Goal: Information Seeking & Learning: Learn about a topic

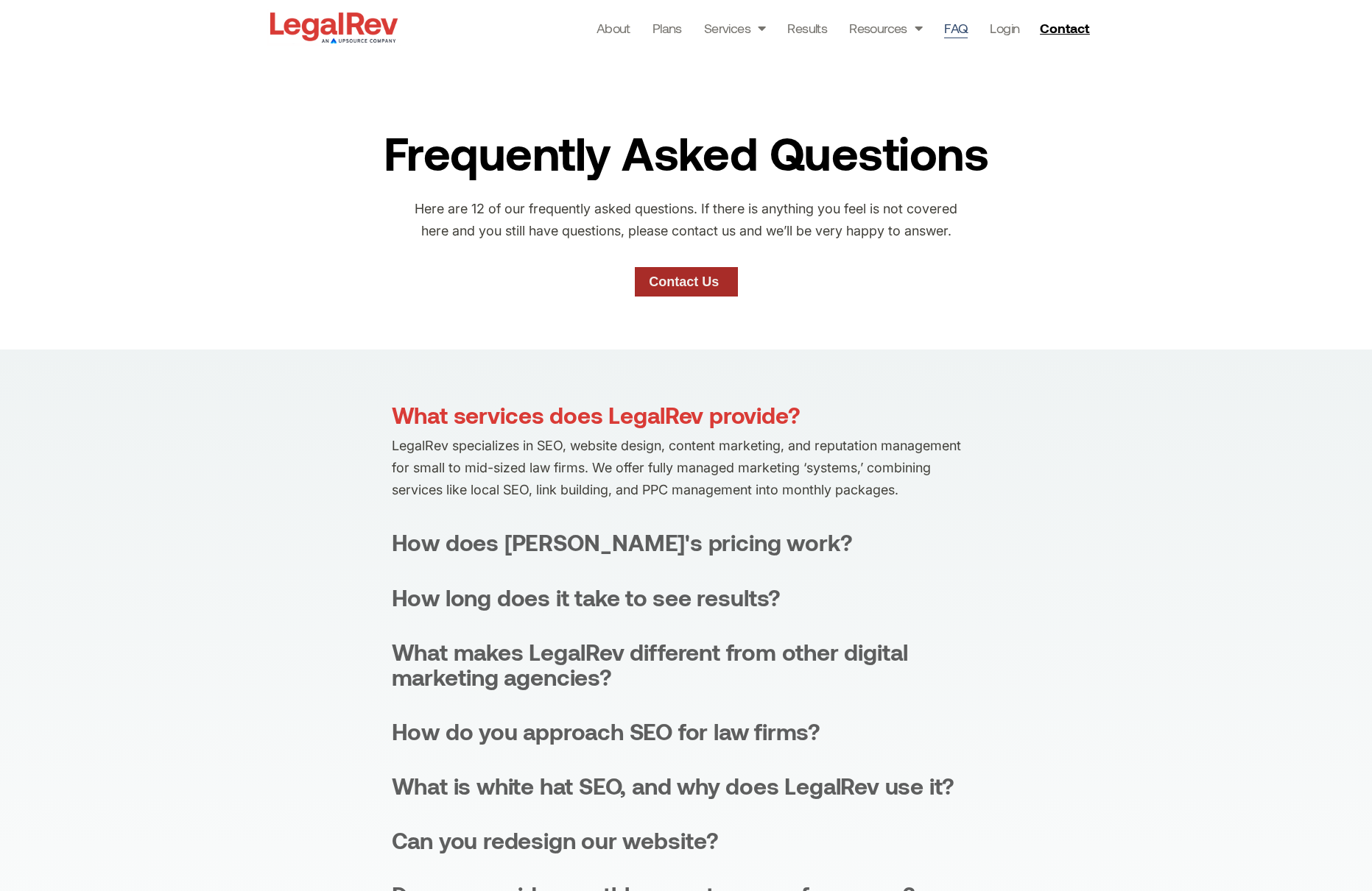
click at [685, 293] on link "Contact Us" at bounding box center [686, 281] width 103 height 30
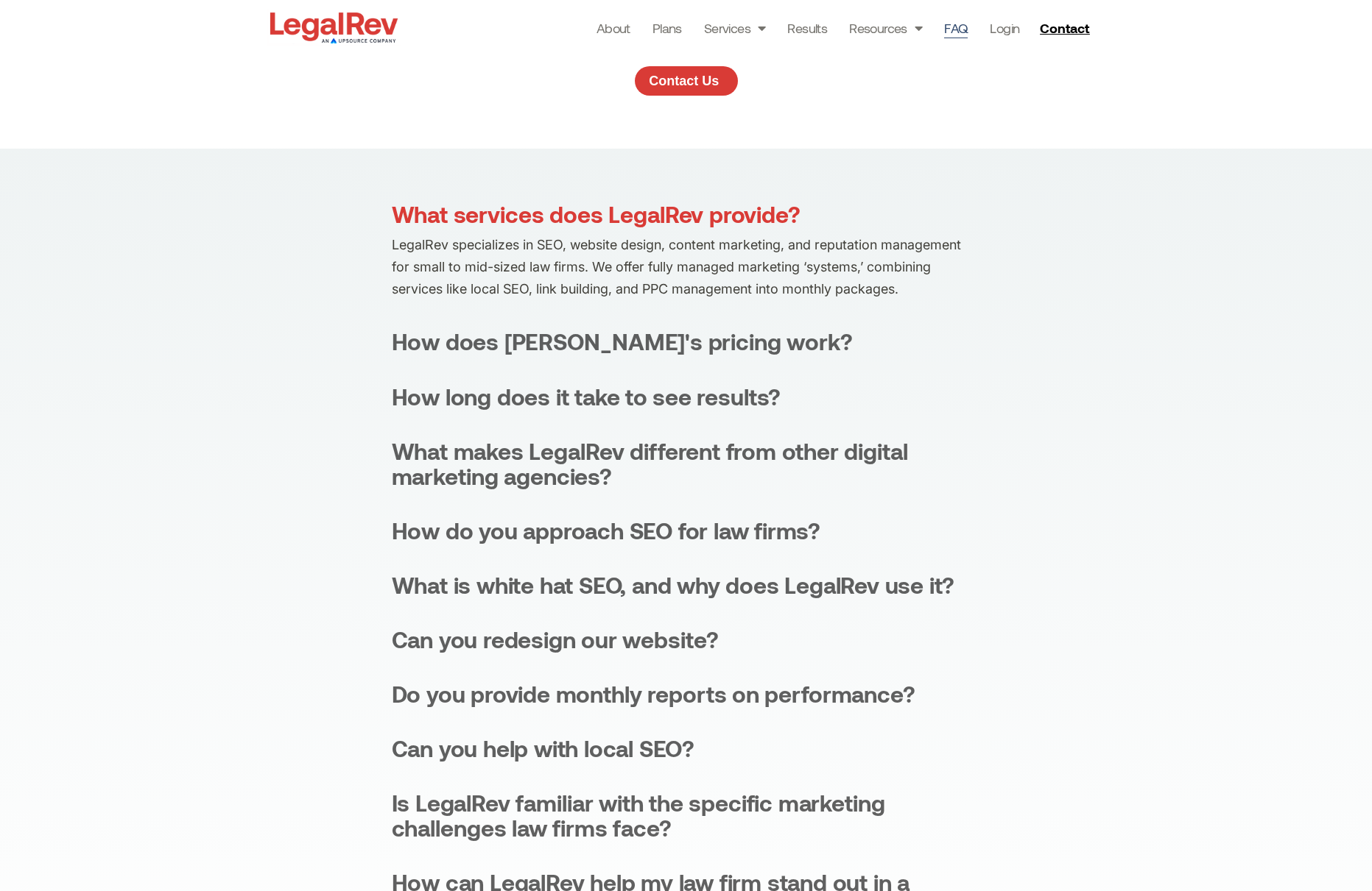
scroll to position [209, 0]
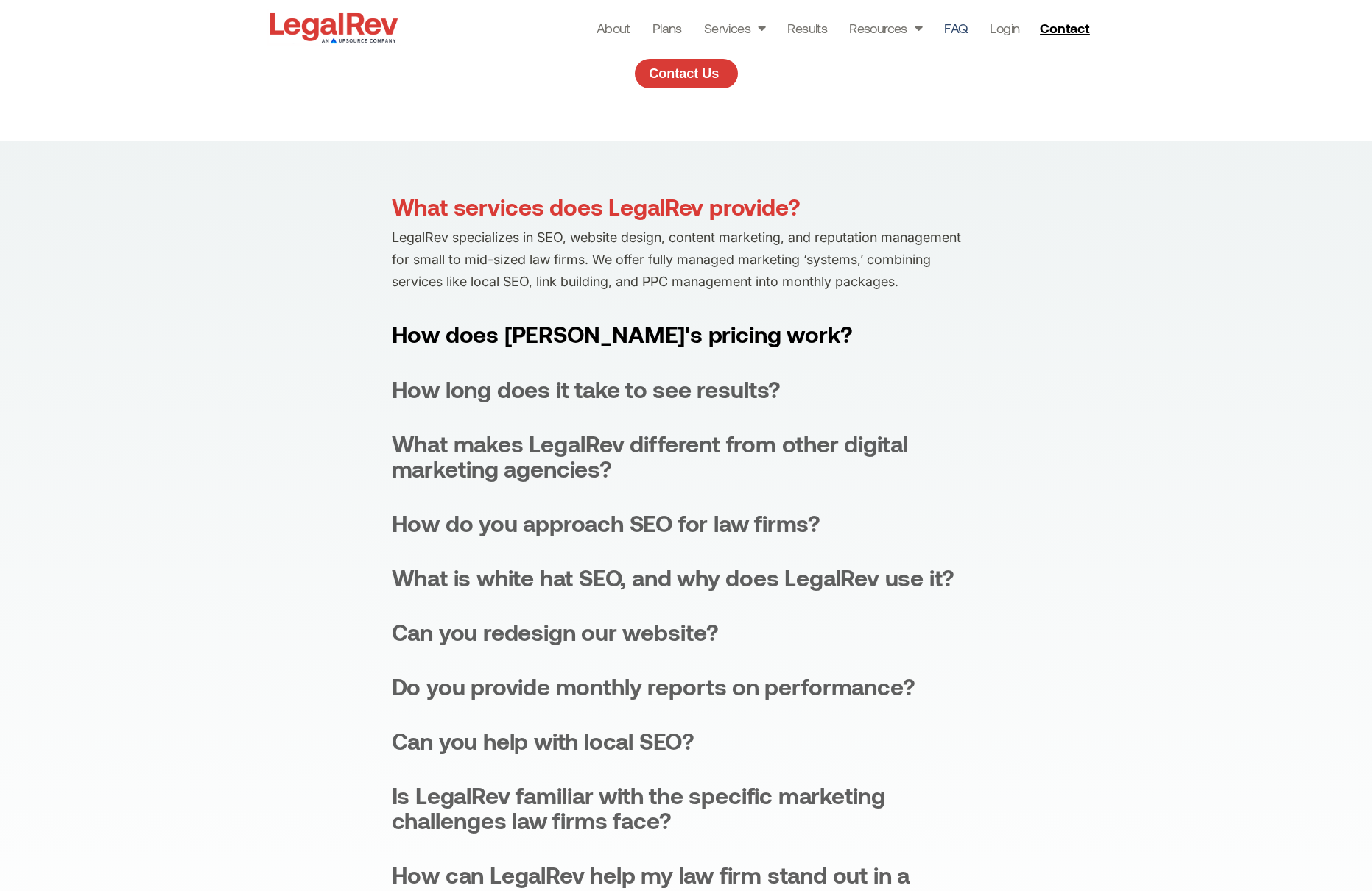
click at [620, 335] on div "How does [PERSON_NAME]'s pricing work?" at bounding box center [622, 334] width 461 height 25
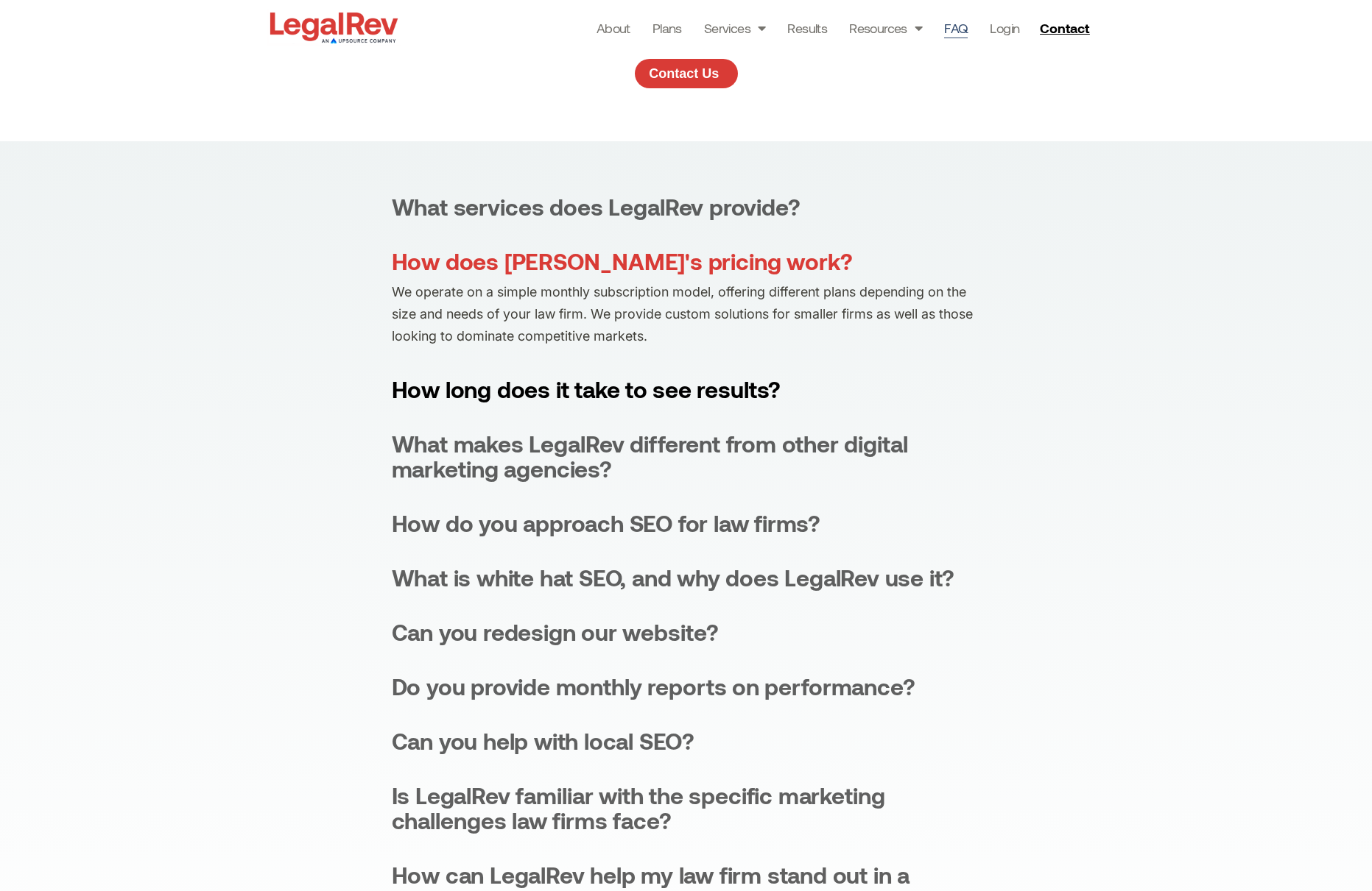
click at [643, 390] on div "How long does it take to see results?" at bounding box center [586, 389] width 390 height 25
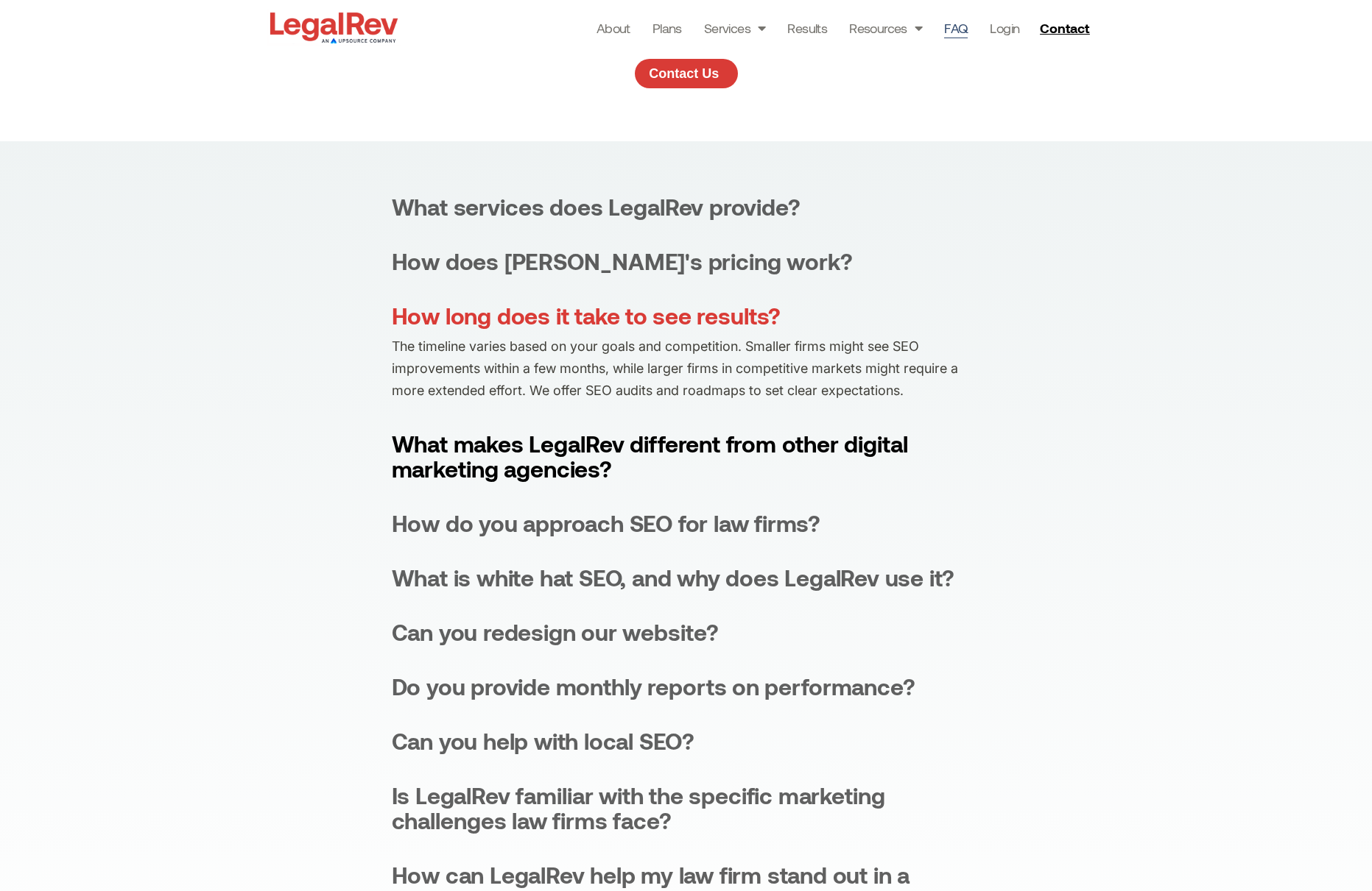
click at [653, 439] on div "What makes LegalRev different from other digital marketing agencies?" at bounding box center [686, 456] width 589 height 51
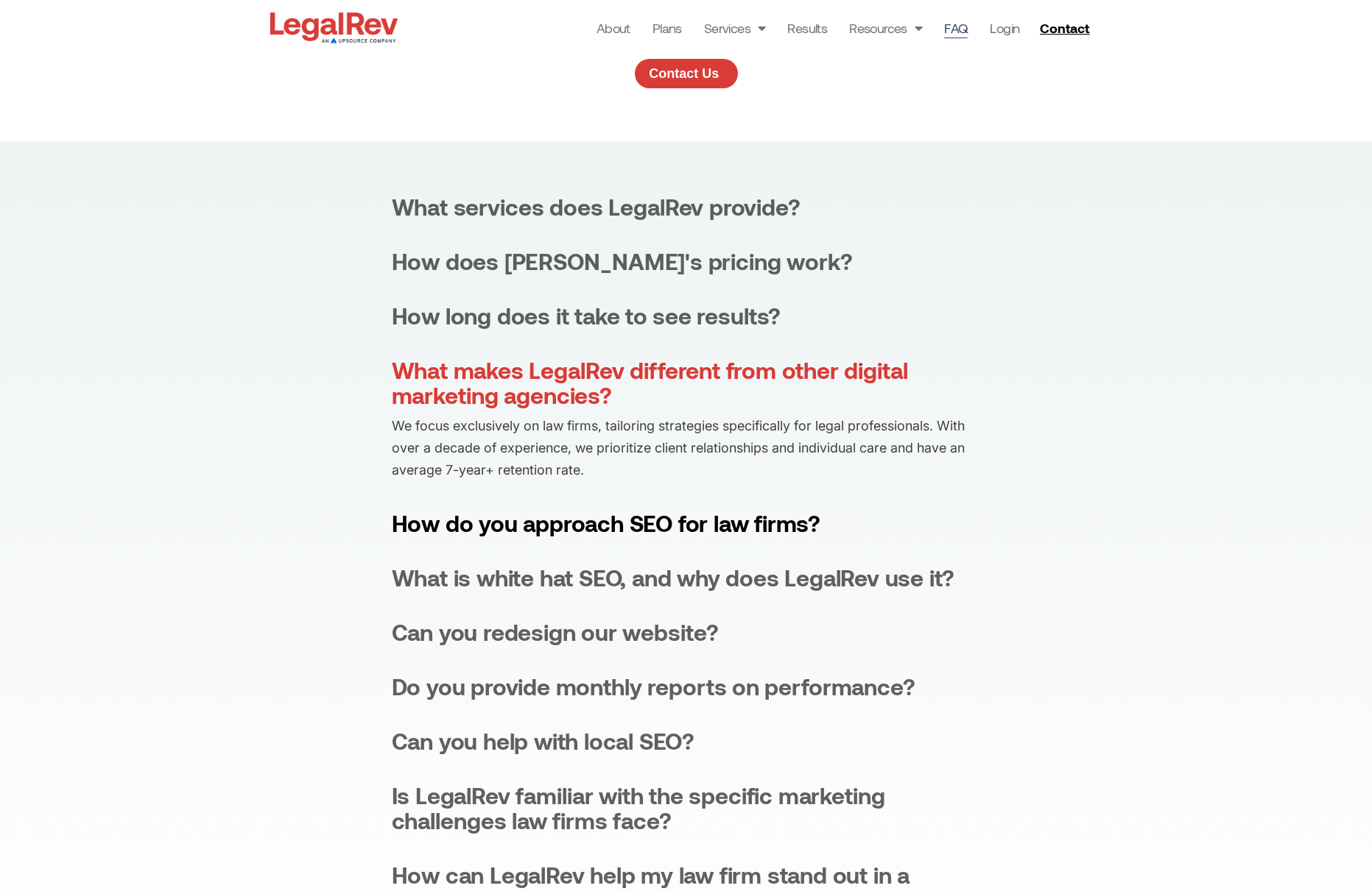
click at [648, 521] on div "How do you approach SEO for law firms?" at bounding box center [606, 523] width 429 height 25
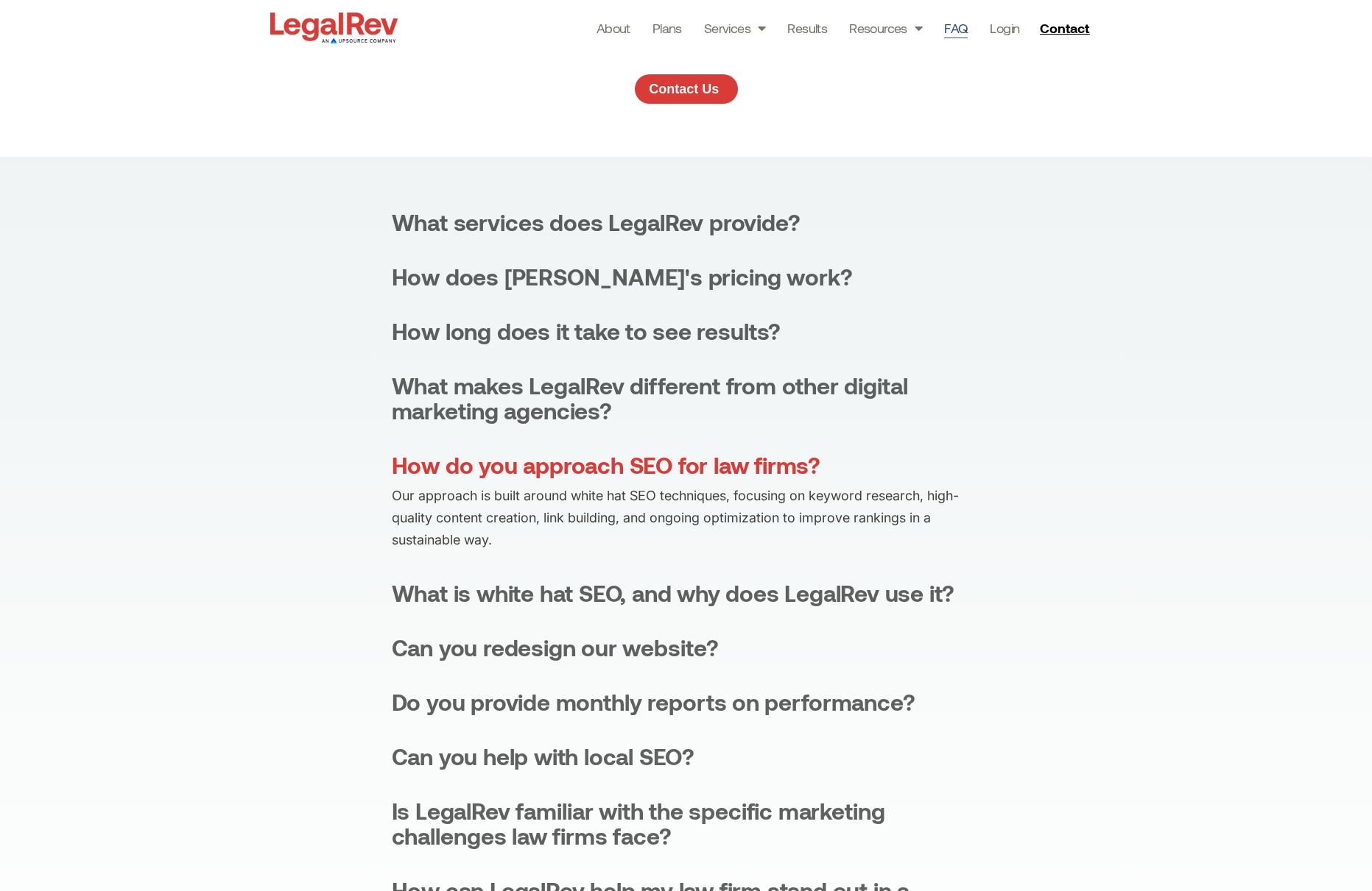
scroll to position [0, 0]
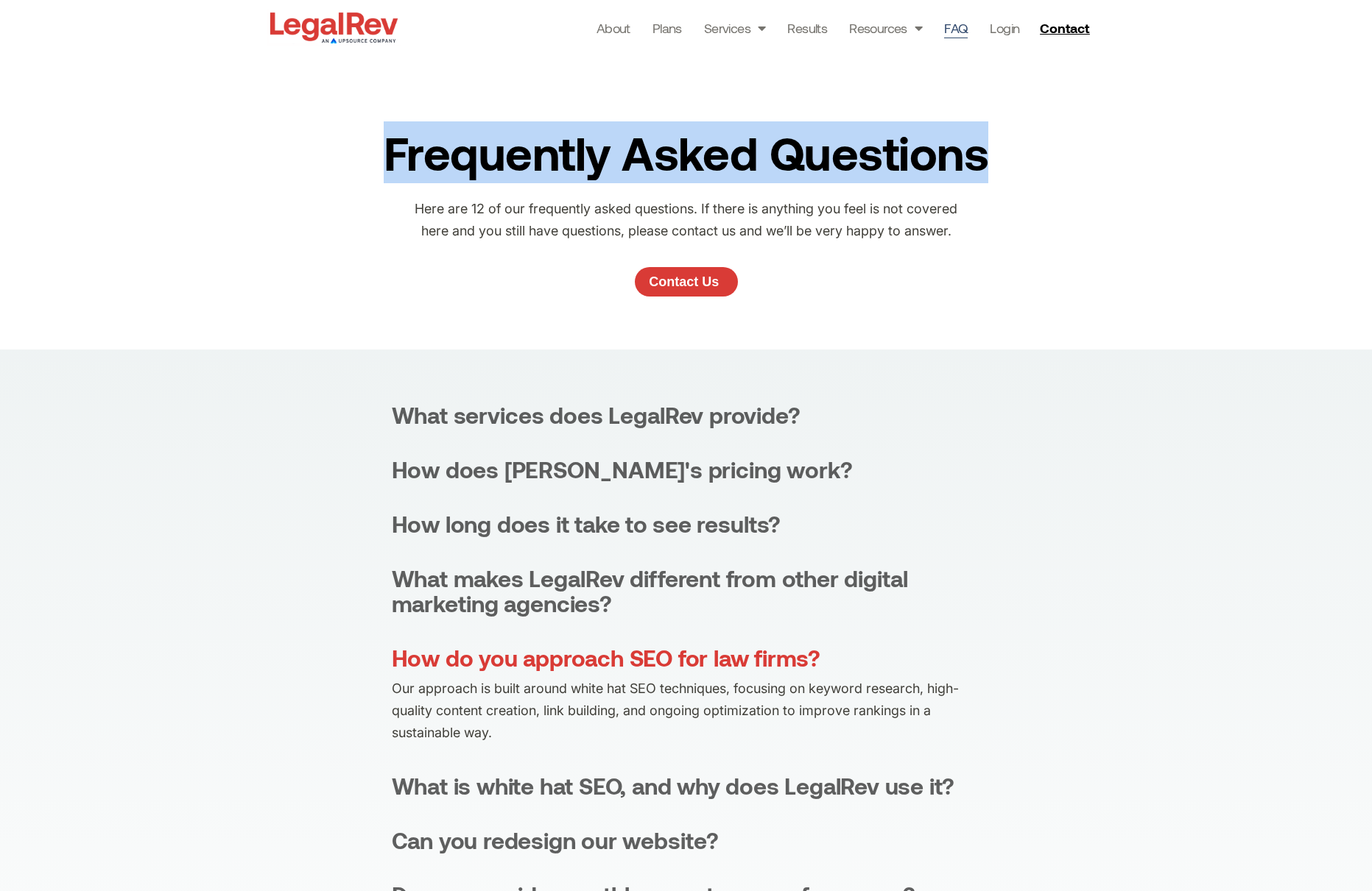
drag, startPoint x: 1052, startPoint y: 154, endPoint x: 390, endPoint y: 159, distance: 662.0
click at [390, 159] on div "Frequently Asked Questions Here are 12 of our frequently asked questions. If th…" at bounding box center [686, 202] width 839 height 294
copy h2 "Frequently Asked Questions"
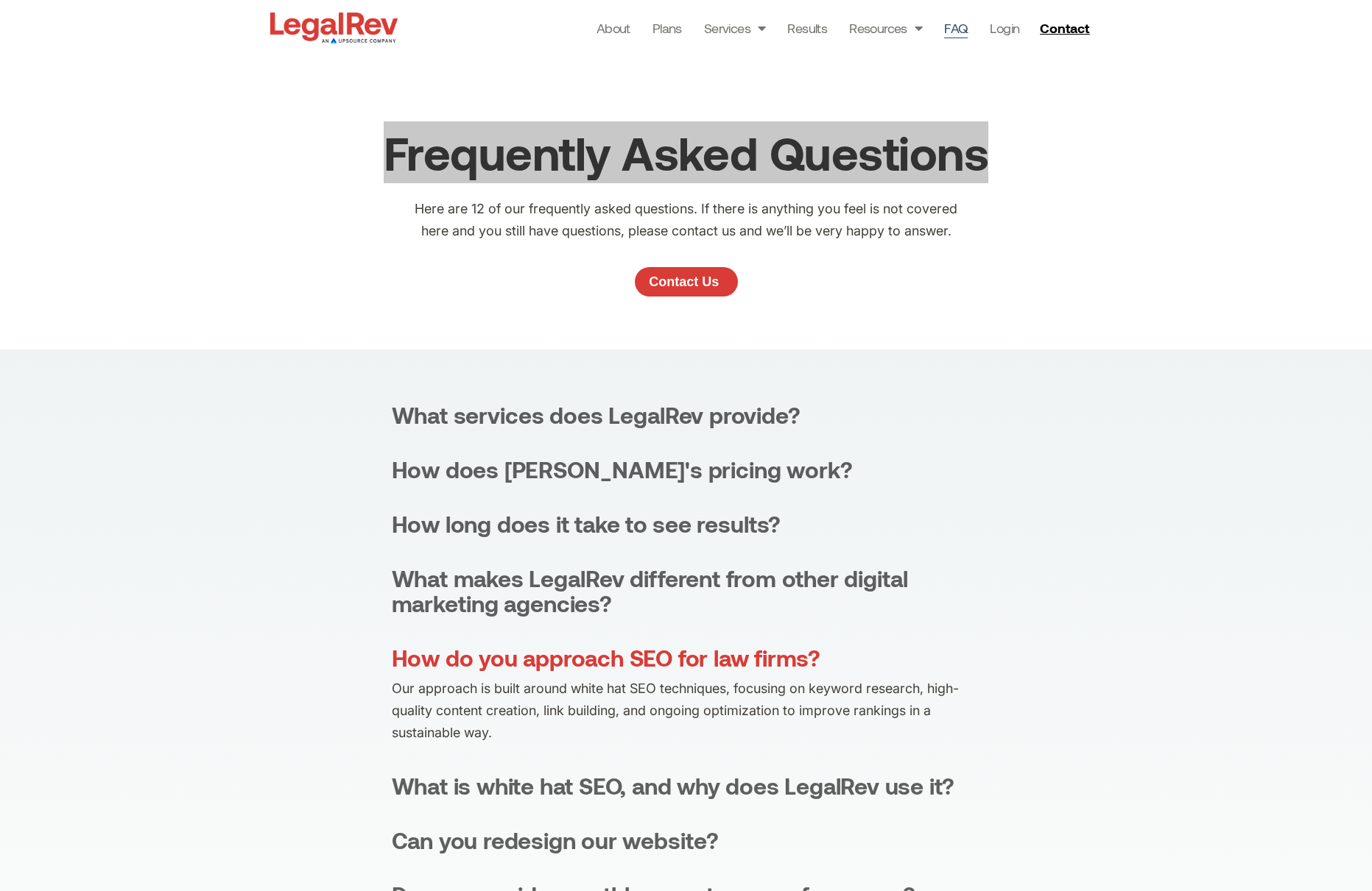
copy h2 "Frequently Asked Questions"
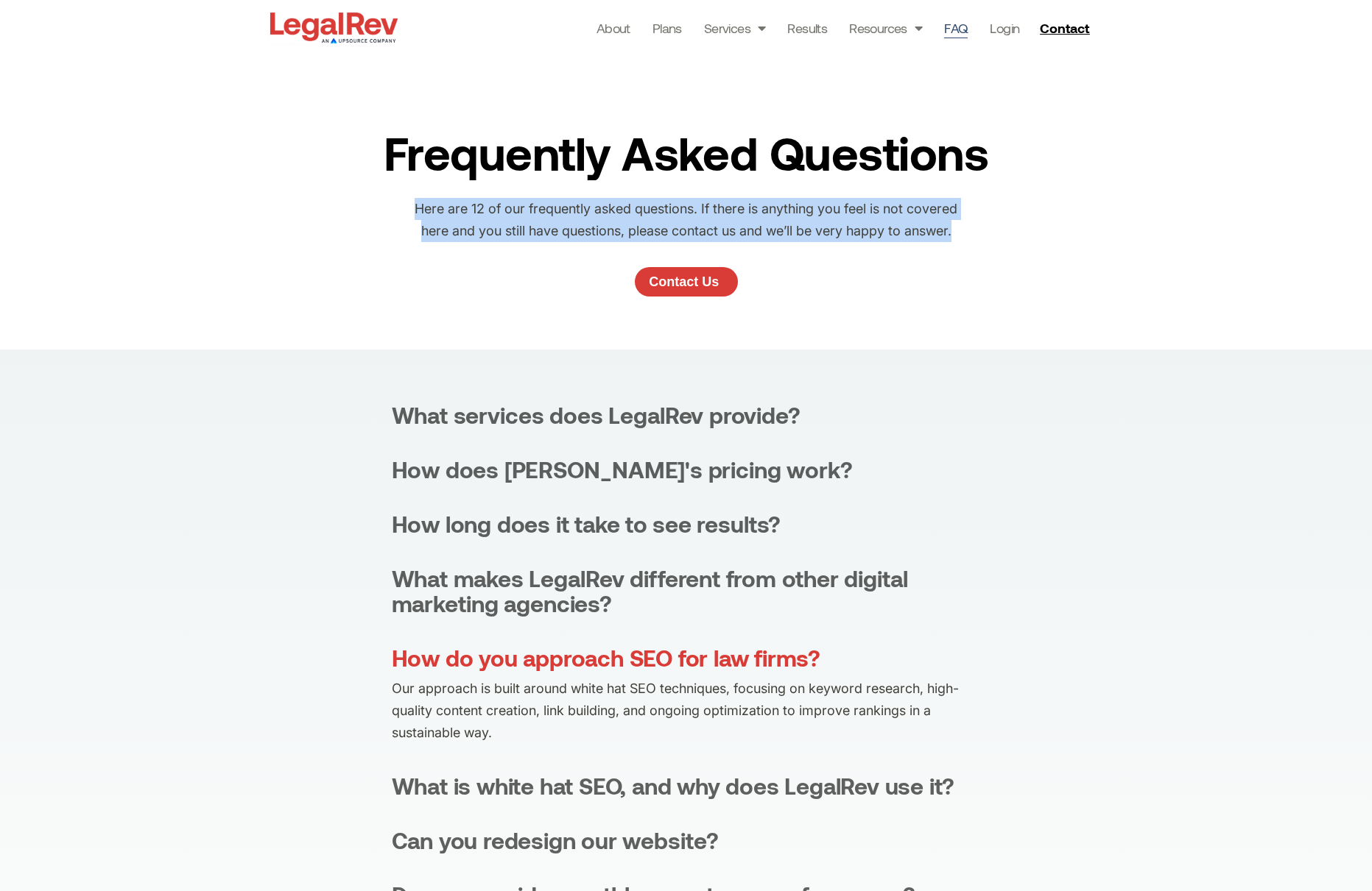
drag, startPoint x: 826, startPoint y: 230, endPoint x: 405, endPoint y: 207, distance: 421.6
click at [405, 207] on div "Frequently Asked Questions Here are 12 of our frequently asked questions. If th…" at bounding box center [686, 202] width 839 height 294
copy p "Here are 12 of our frequently asked questions. If there is anything you feel is…"
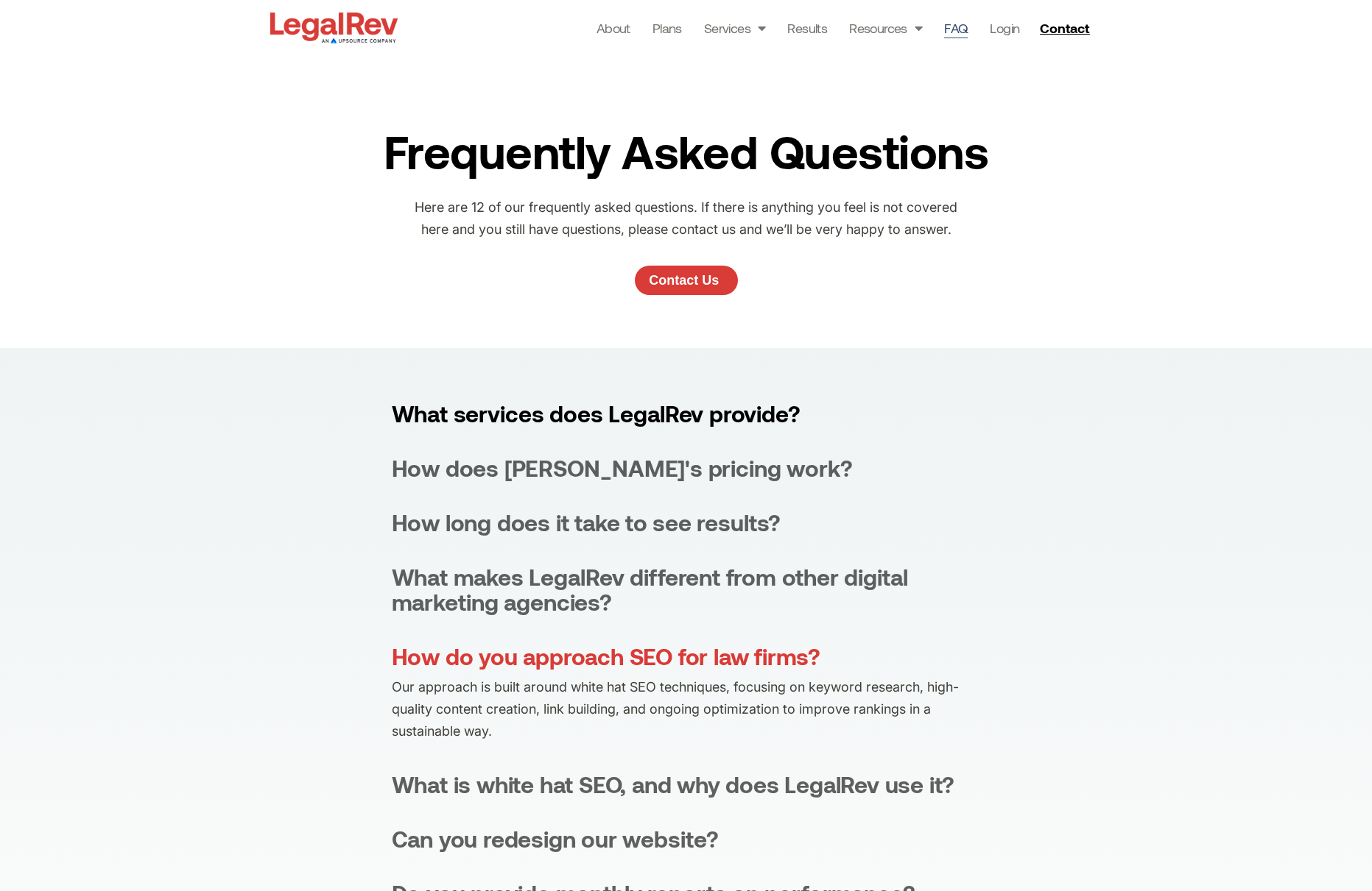
scroll to position [1, 0]
click at [768, 415] on div "What services does LegalRev provide?" at bounding box center [596, 415] width 409 height 25
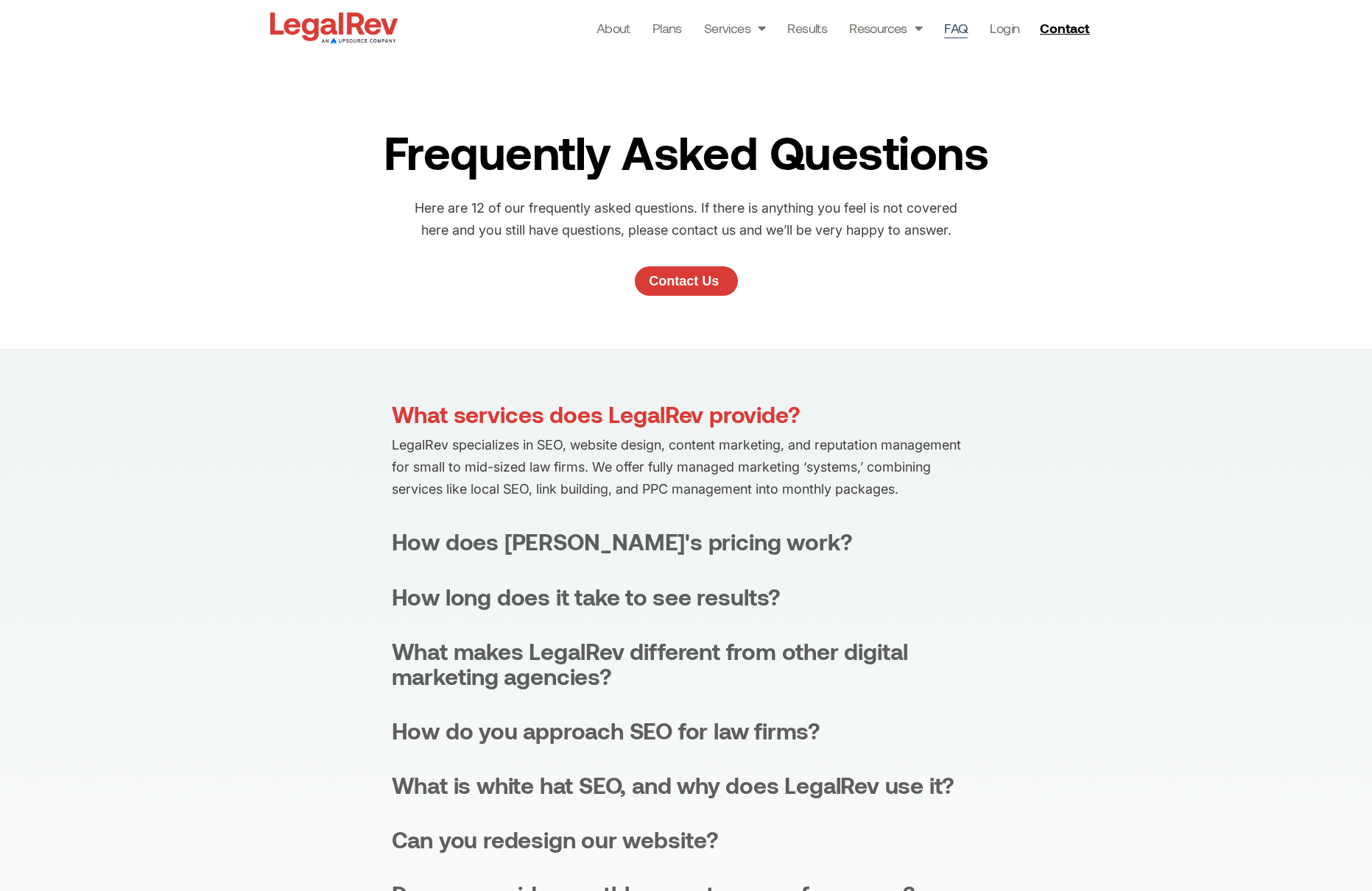
drag, startPoint x: 802, startPoint y: 415, endPoint x: 396, endPoint y: 422, distance: 406.1
click at [396, 422] on summary "What services does LegalRev provide?" at bounding box center [686, 415] width 589 height 25
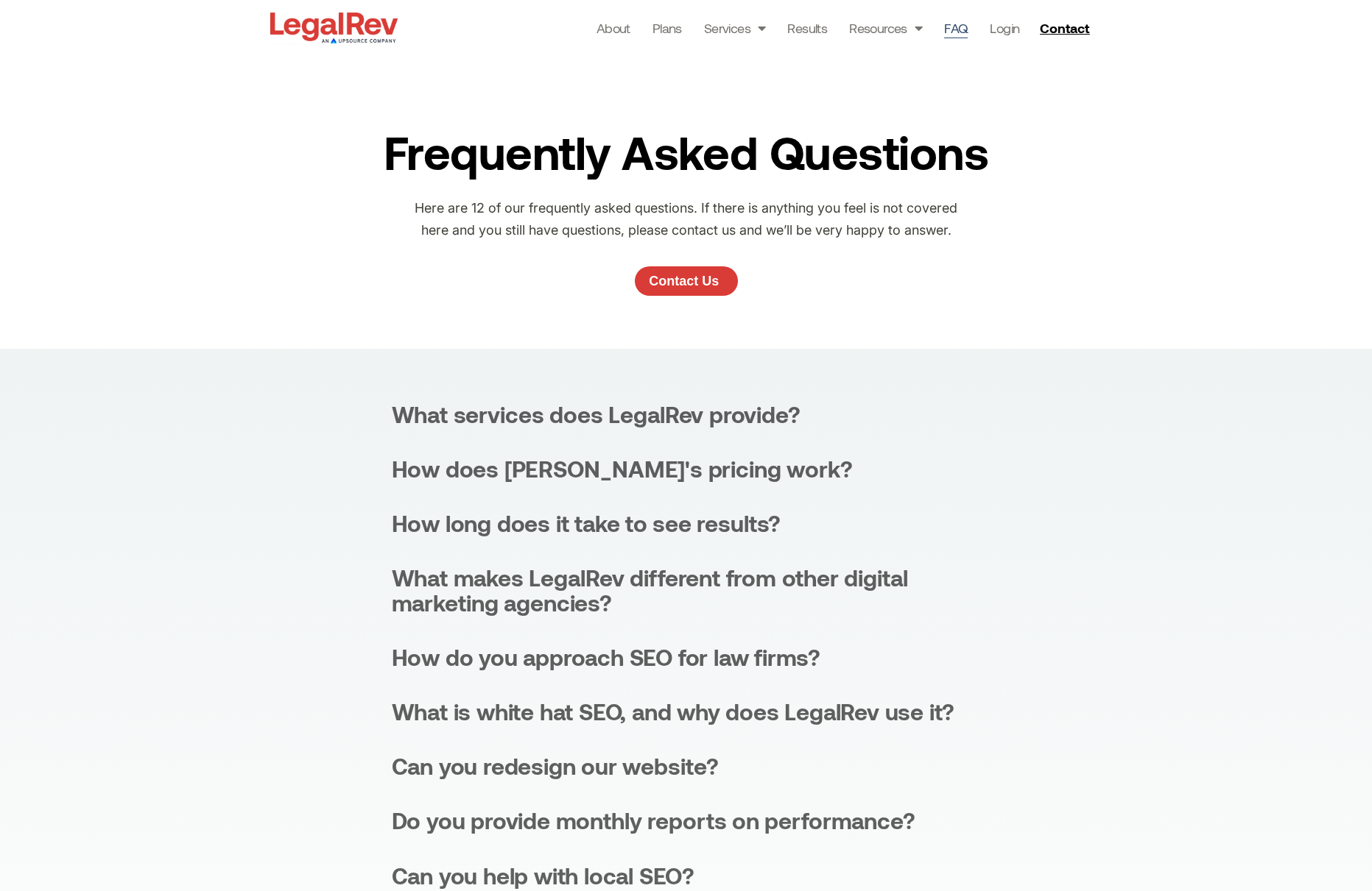
copy div "What services does LegalRev provide?"
click at [755, 418] on div "What services does LegalRev provide?" at bounding box center [596, 415] width 409 height 25
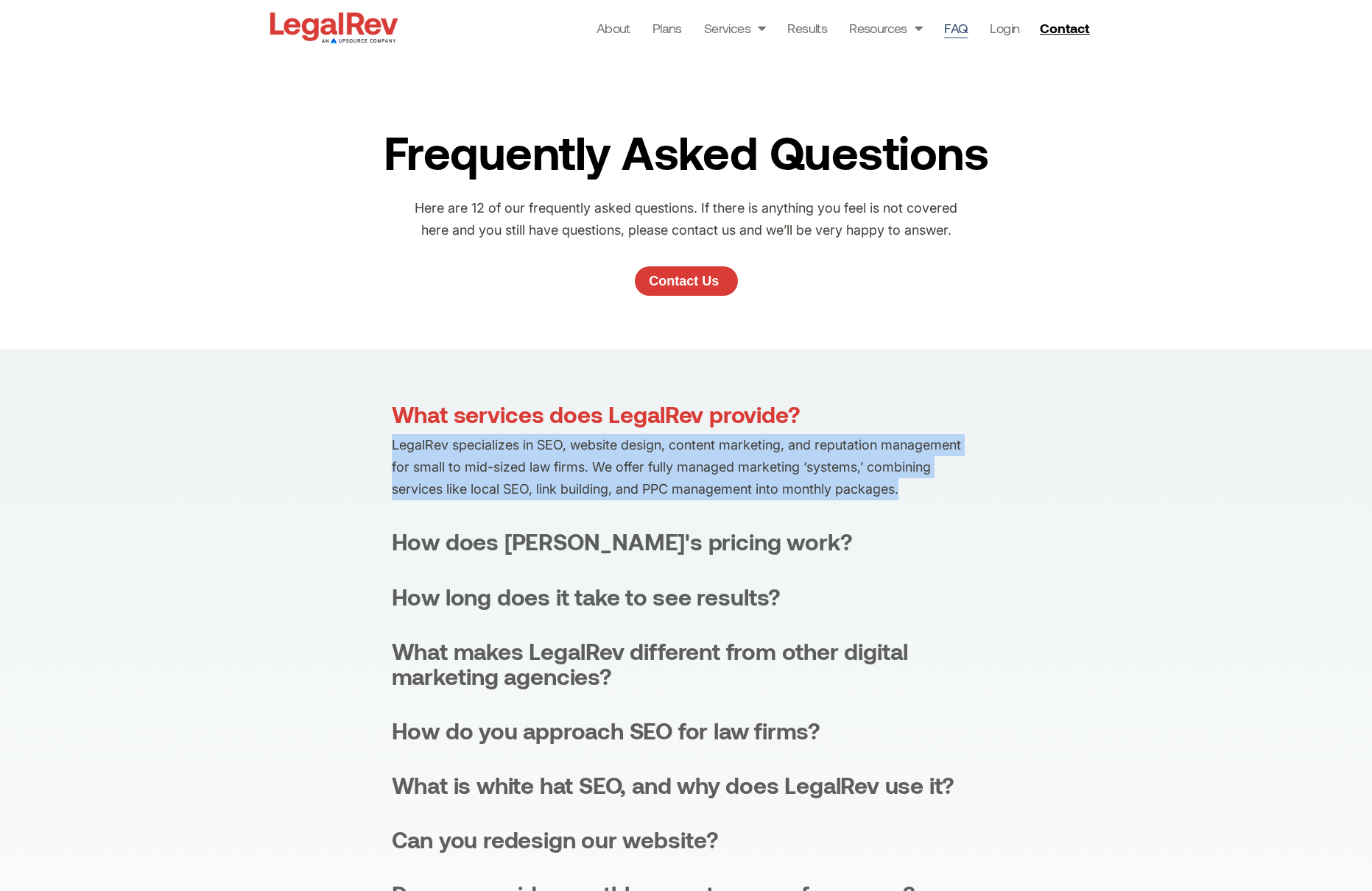
drag, startPoint x: 903, startPoint y: 492, endPoint x: 395, endPoint y: 455, distance: 509.3
click at [395, 455] on p "LegalRev specializes in SEO, website design, content marketing, and reputation …" at bounding box center [686, 468] width 589 height 67
copy p "LegalRev specializes in SEO, website design, content marketing, and reputation …"
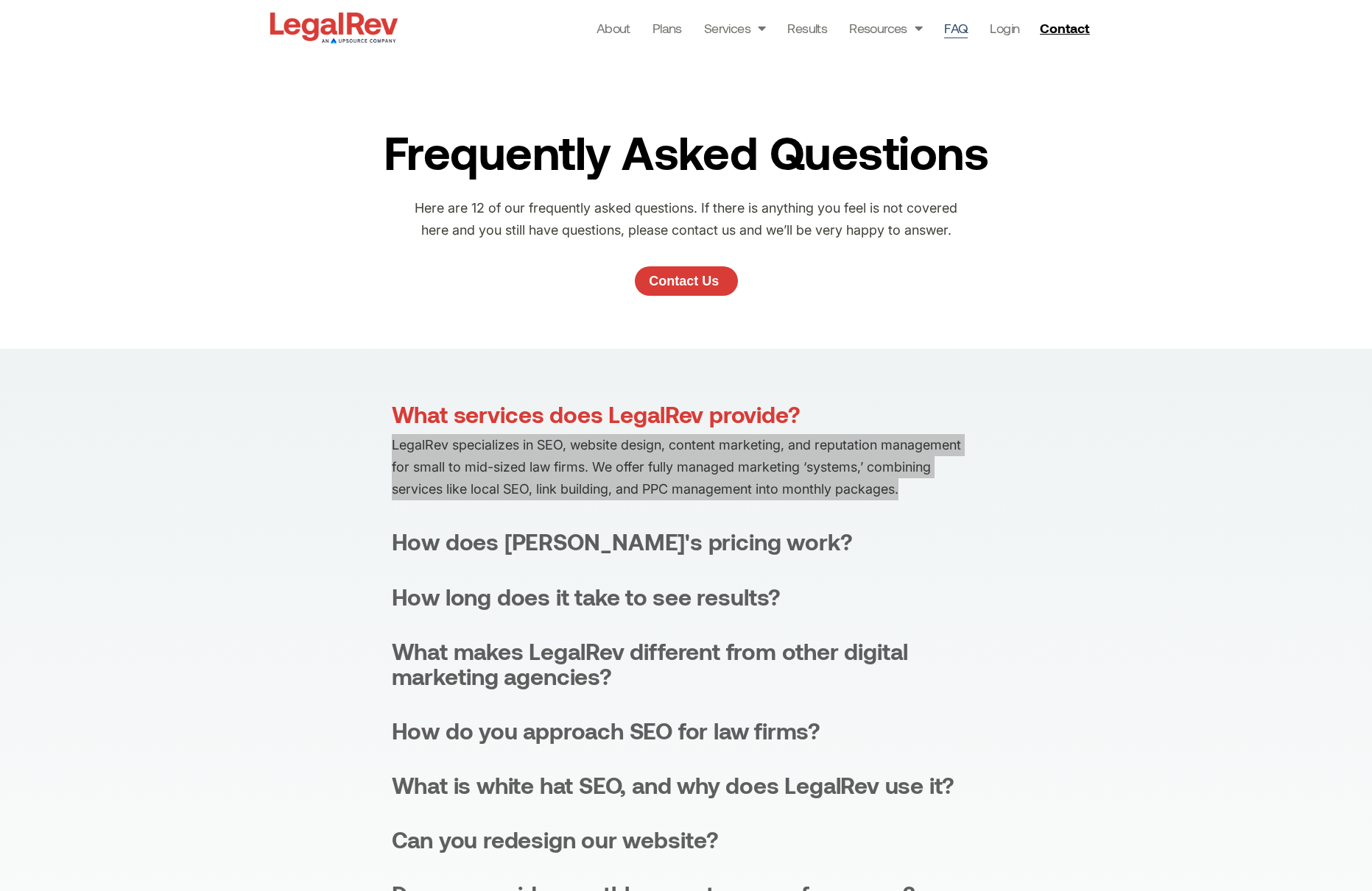
scroll to position [111, 0]
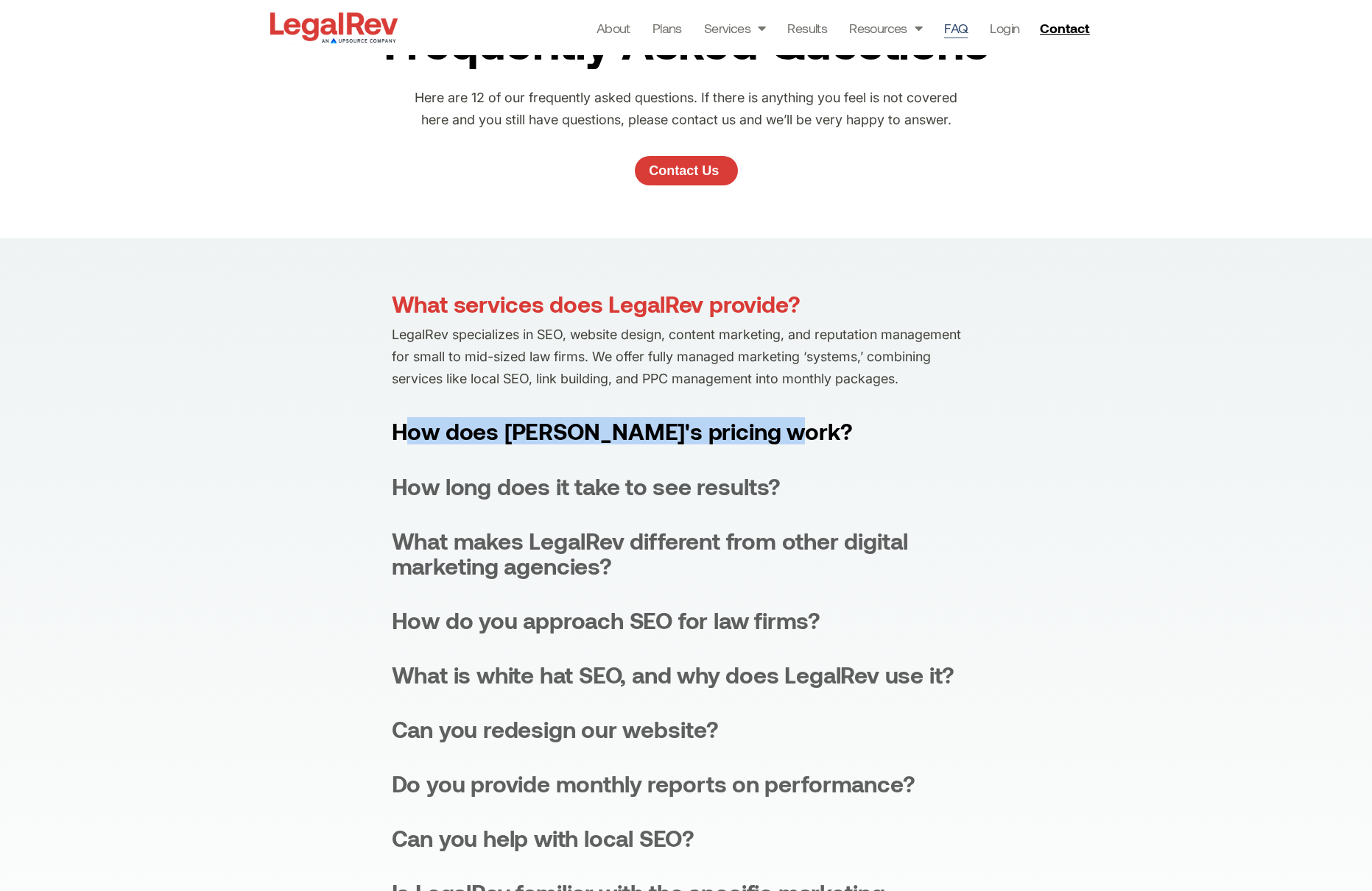
drag, startPoint x: 817, startPoint y: 438, endPoint x: 393, endPoint y: 439, distance: 424.0
click at [393, 439] on summary "How does LegalRev's pricing work?" at bounding box center [686, 431] width 589 height 25
copy div "How does LegalRev's pricing work?"
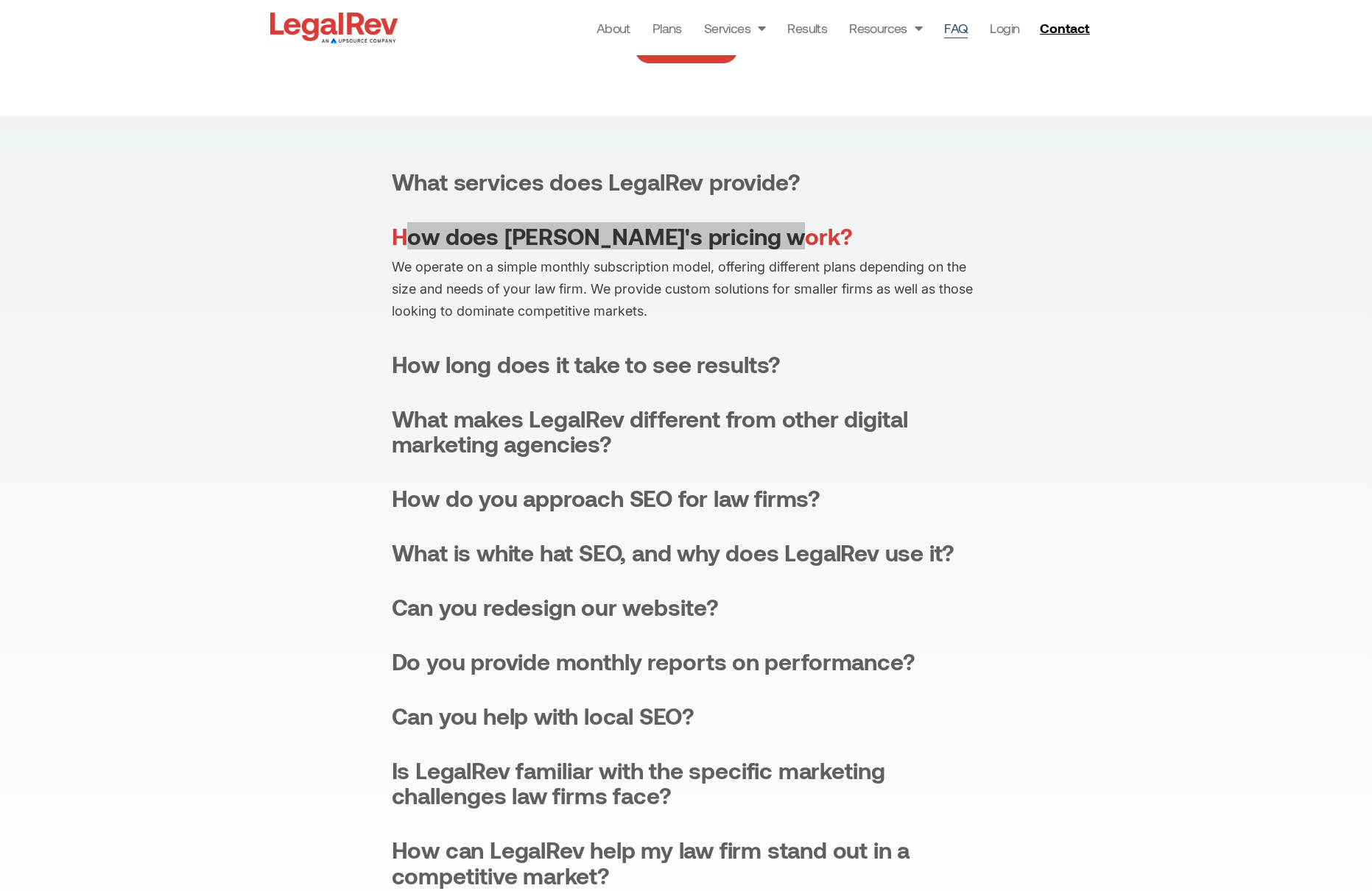
scroll to position [253, 0]
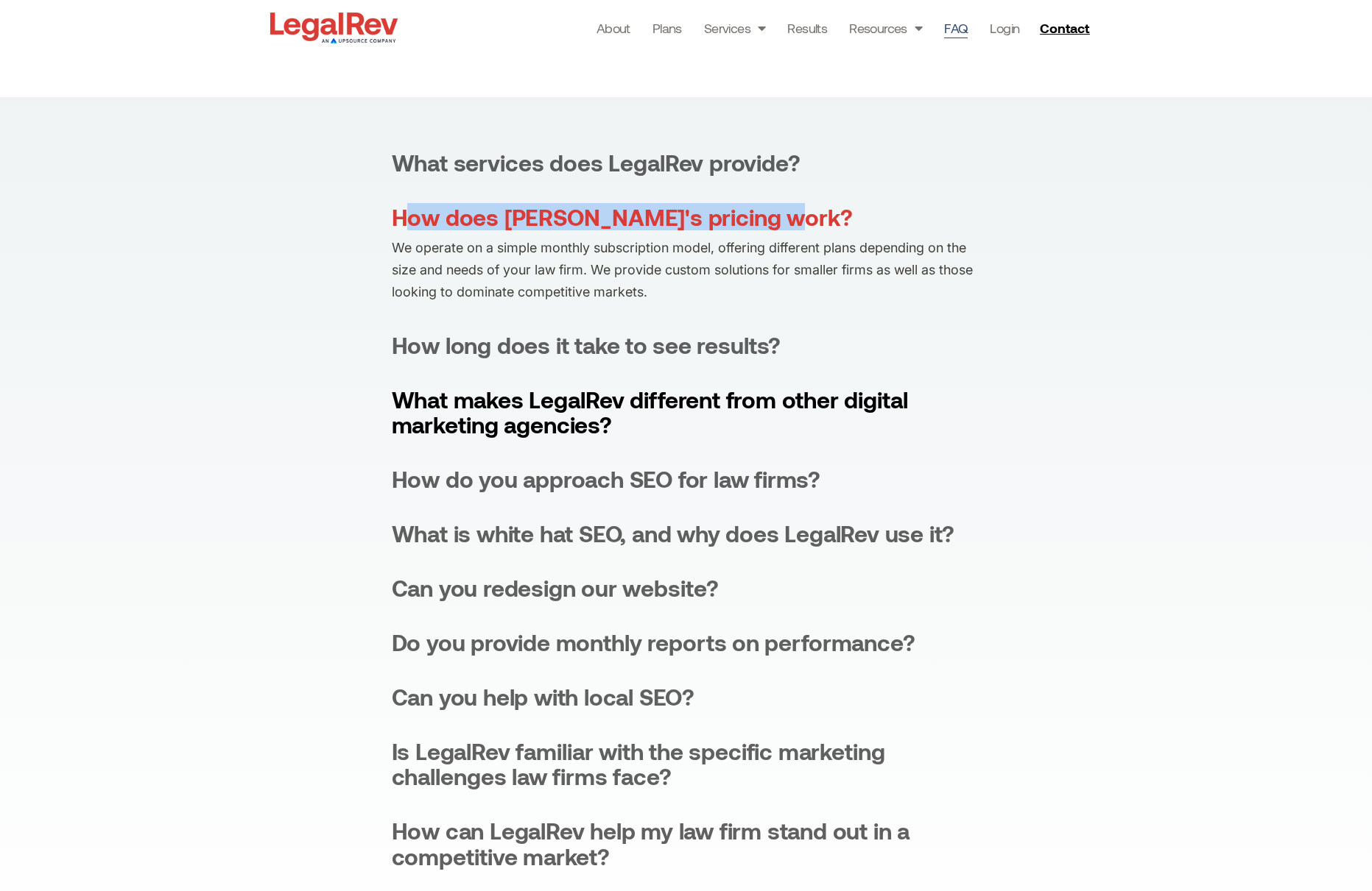
drag, startPoint x: 631, startPoint y: 425, endPoint x: 397, endPoint y: 407, distance: 234.7
click at [397, 407] on div "What makes LegalRev different from other digital marketing agencies?" at bounding box center [686, 412] width 589 height 51
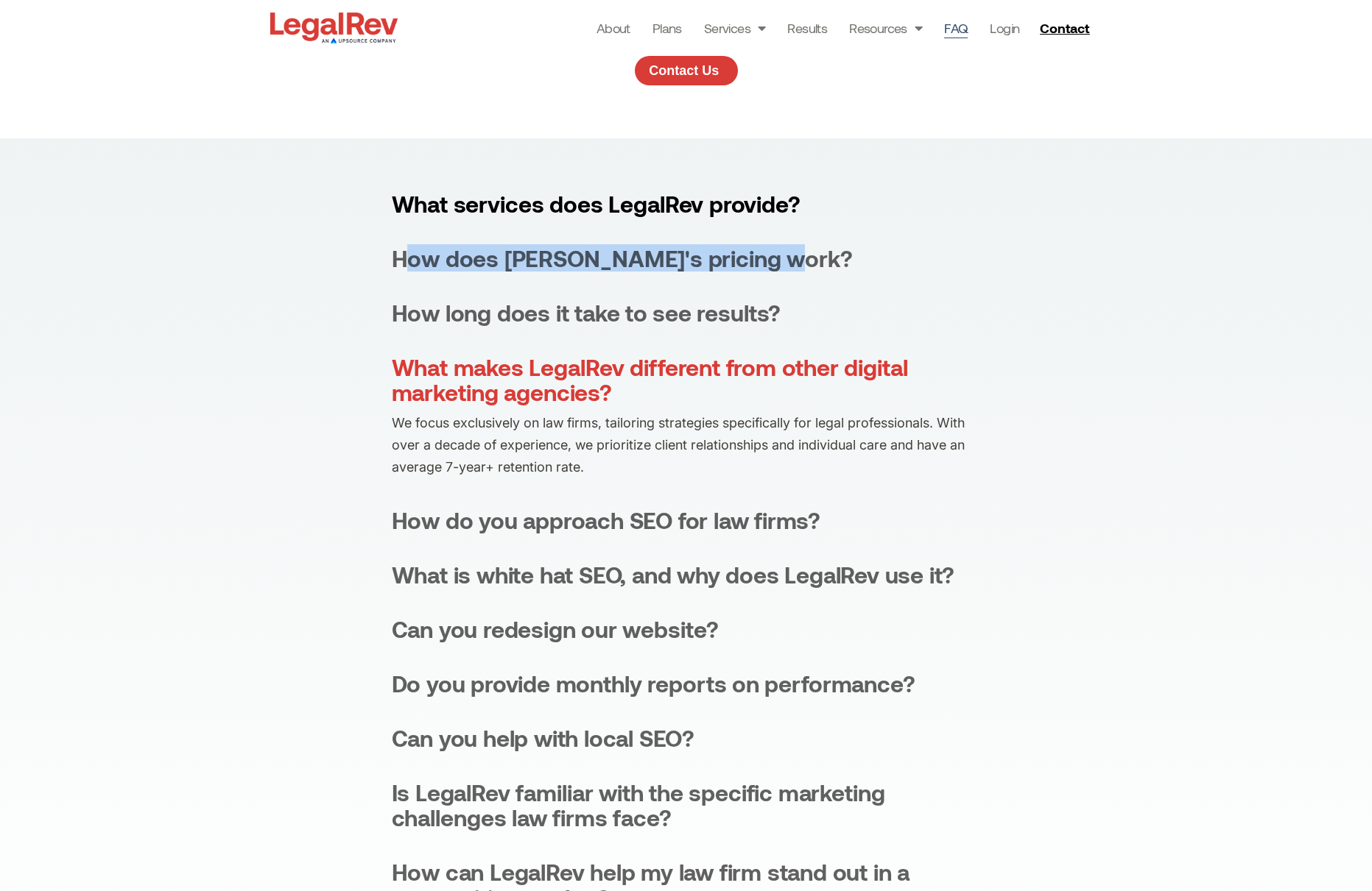
scroll to position [211, 0]
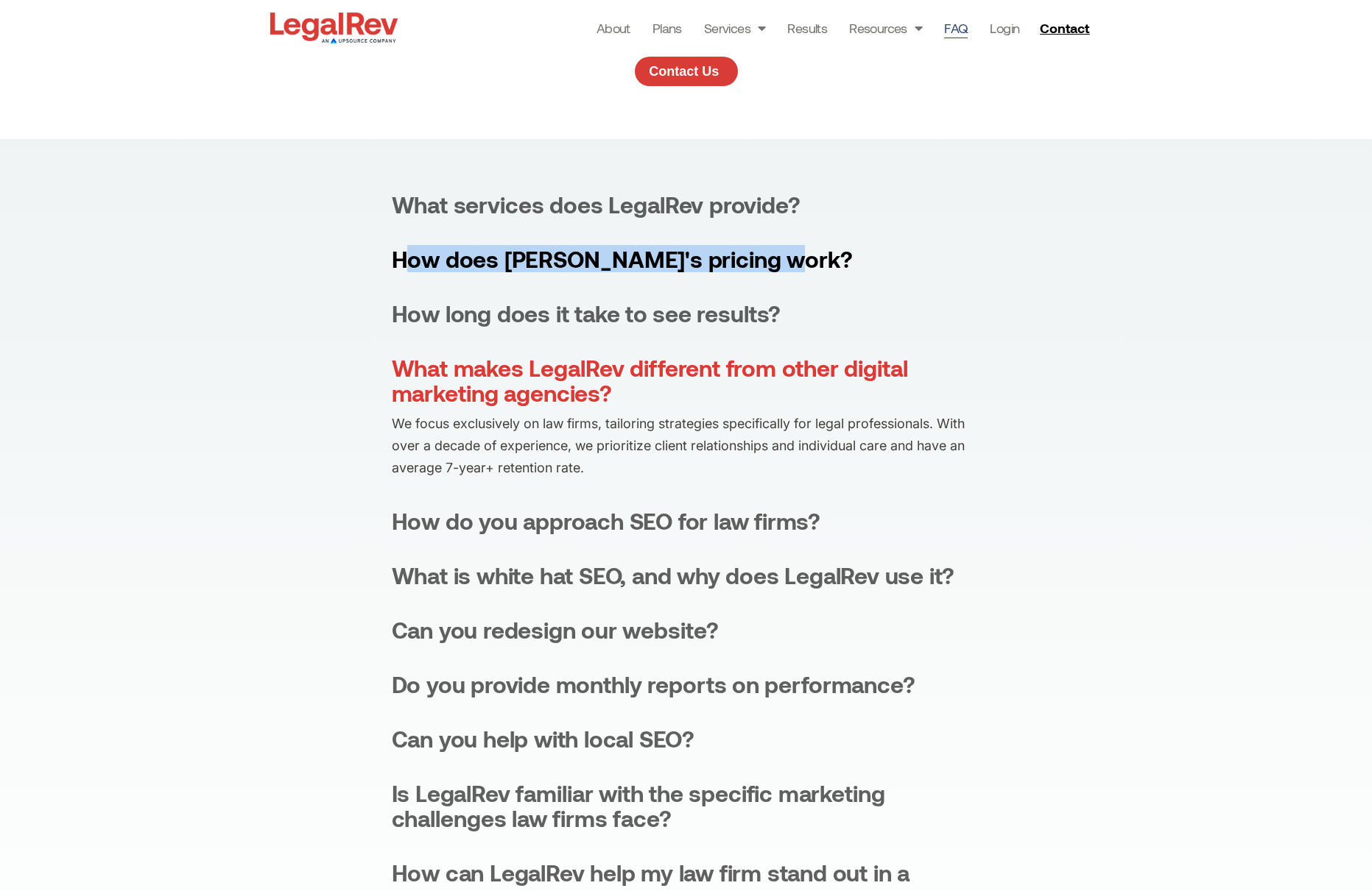
drag, startPoint x: 849, startPoint y: 266, endPoint x: 398, endPoint y: 261, distance: 451.0
click at [398, 261] on summary "How does LegalRev's pricing work?" at bounding box center [686, 259] width 589 height 25
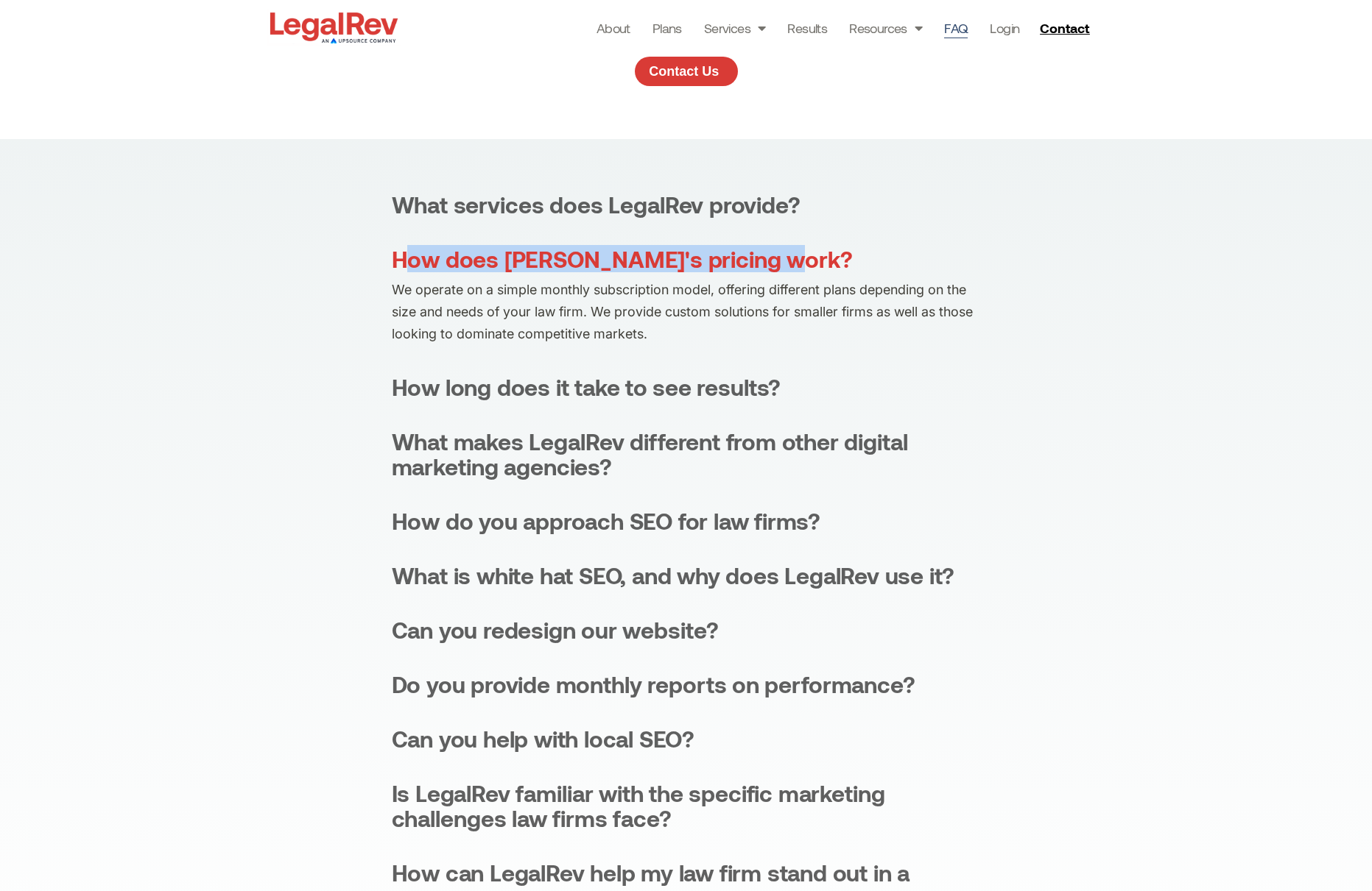
copy div "How does LegalRev's pricing work?"
drag, startPoint x: 827, startPoint y: 388, endPoint x: 394, endPoint y: 395, distance: 433.1
click at [394, 395] on summary "How long does it take to see results?" at bounding box center [686, 387] width 589 height 25
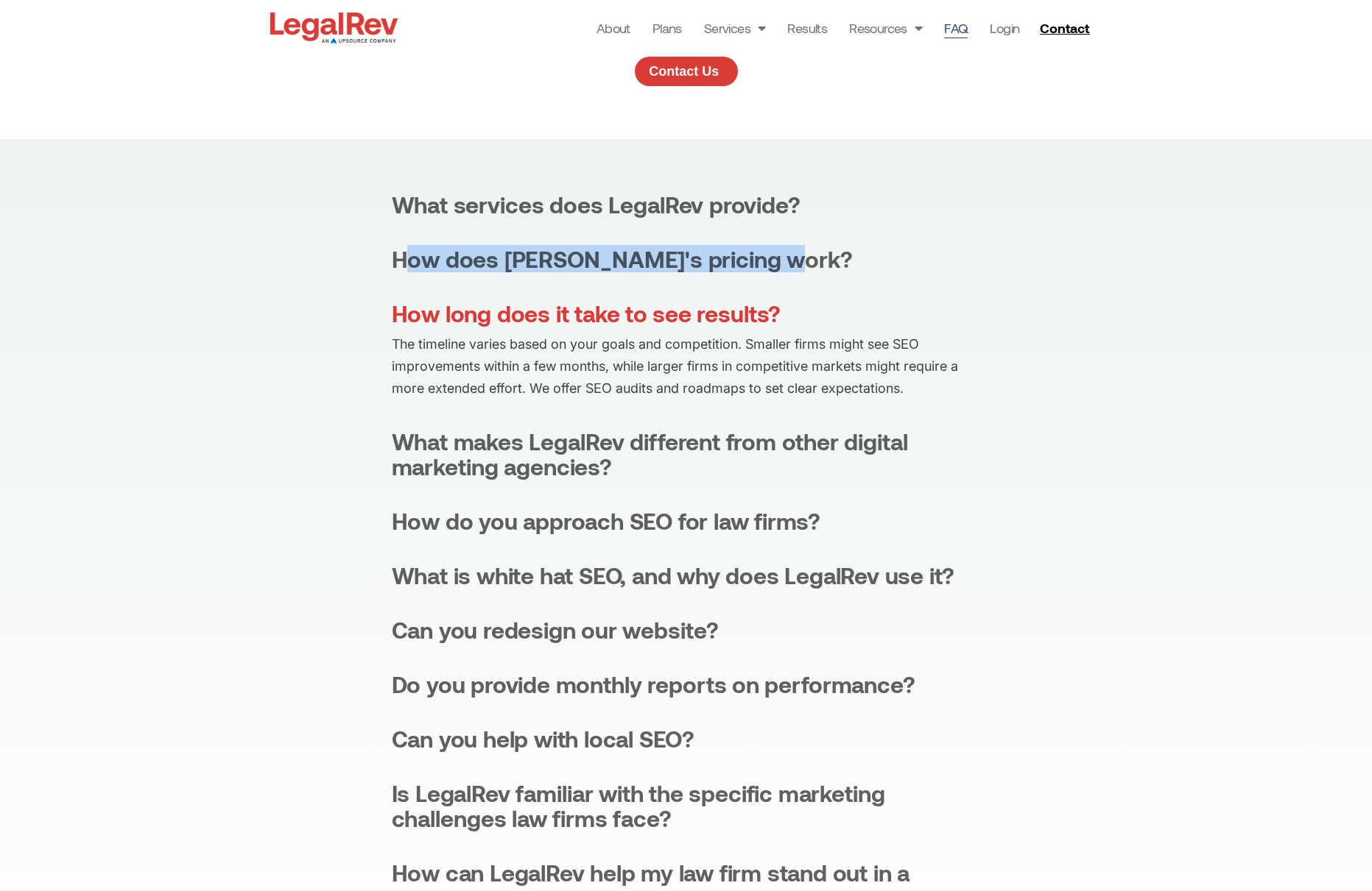
copy div "How long does it take to see results?"
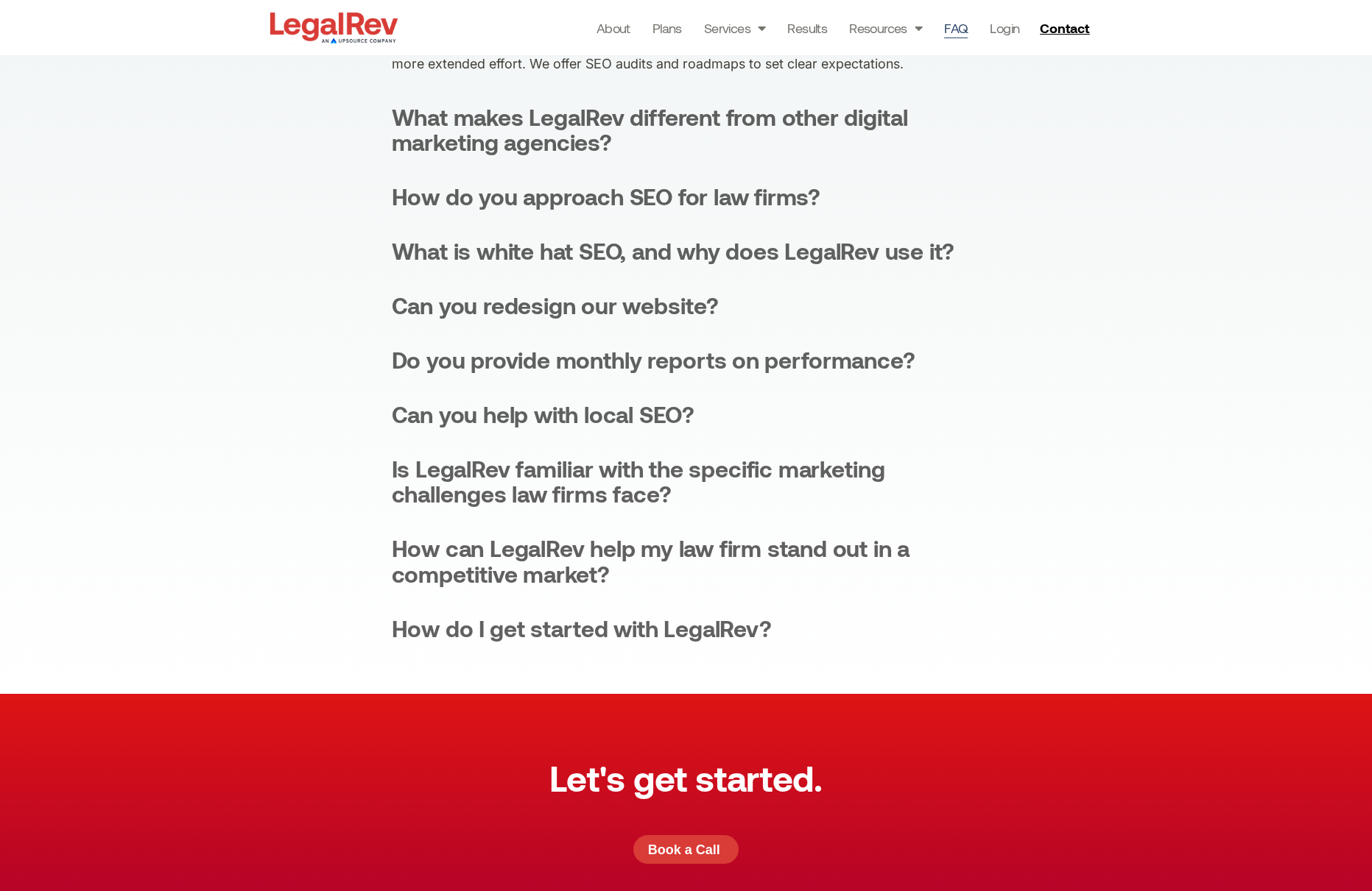
scroll to position [538, 0]
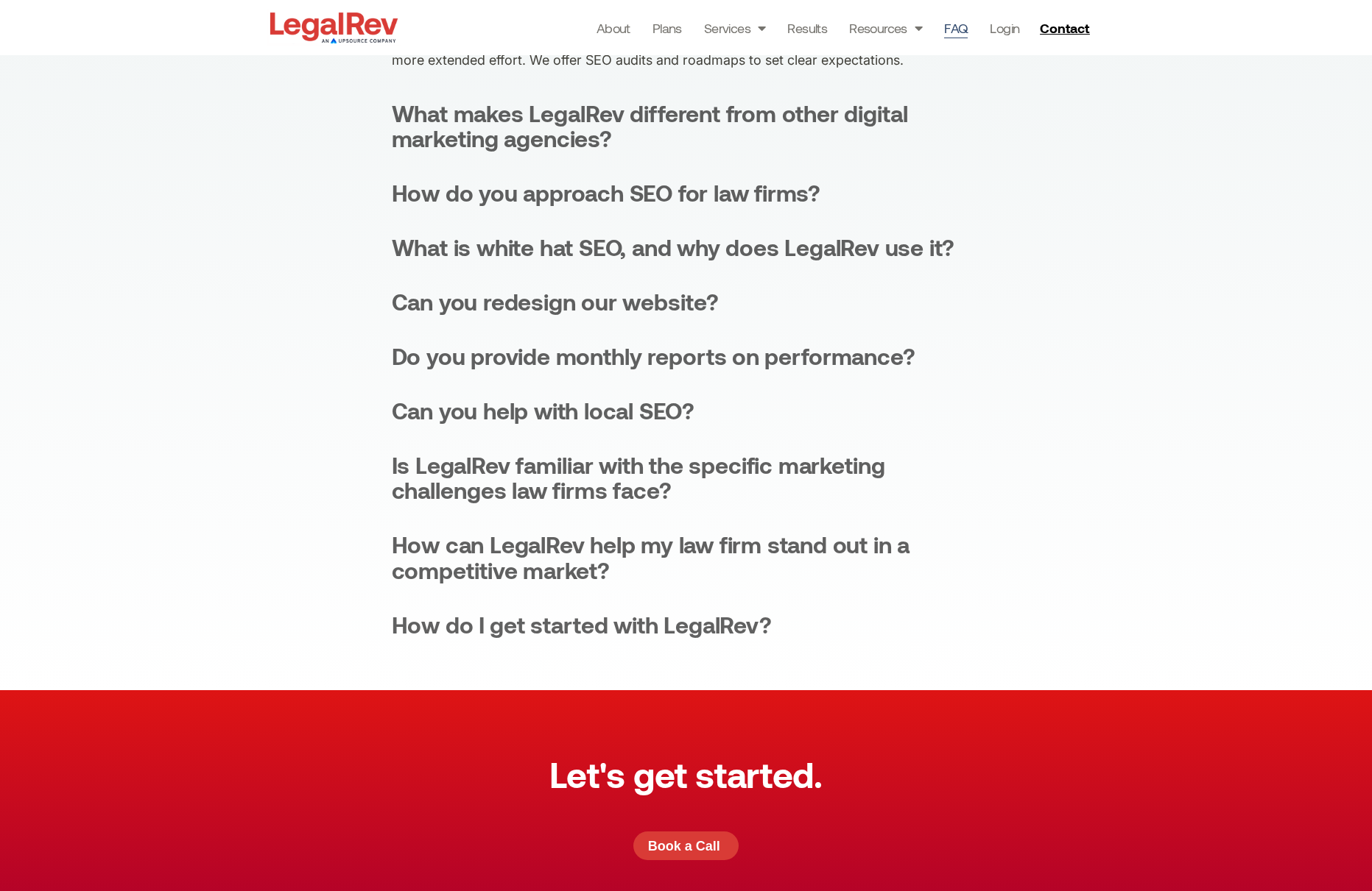
drag, startPoint x: 555, startPoint y: 137, endPoint x: 386, endPoint y: 118, distance: 170.1
click at [386, 118] on div "What services does LegalRev provide? LegalRev specializes in SEO, website desig…" at bounding box center [686, 251] width 1372 height 880
copy div "What makes LegalRev different from other digital marketing agencies?"
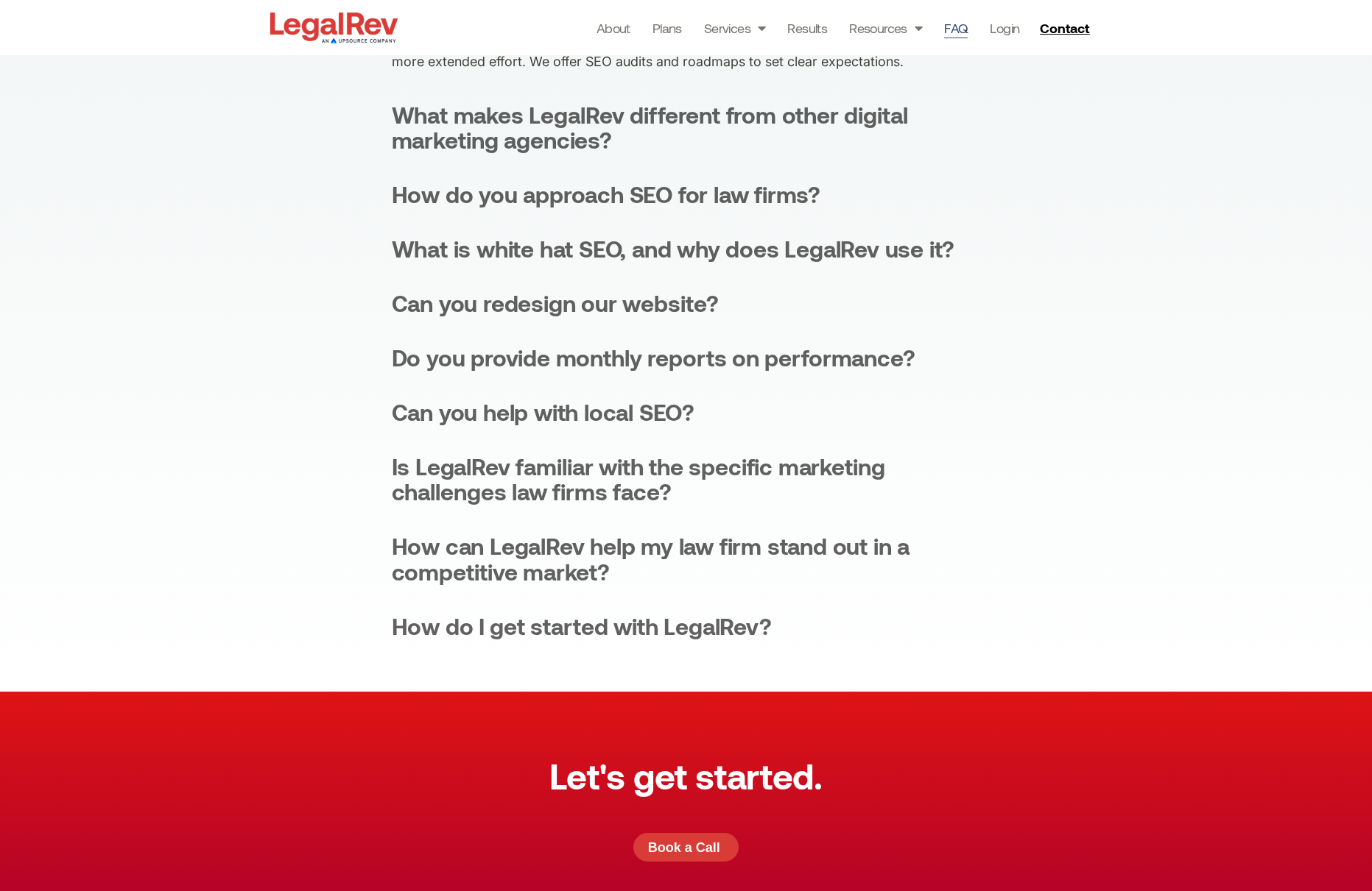
scroll to position [538, 0]
drag, startPoint x: 874, startPoint y: 195, endPoint x: 396, endPoint y: 205, distance: 478.1
click at [396, 205] on summary "How do you approach SEO for law firms?" at bounding box center [686, 193] width 589 height 25
copy div "How do you approach SEO for law firms?"
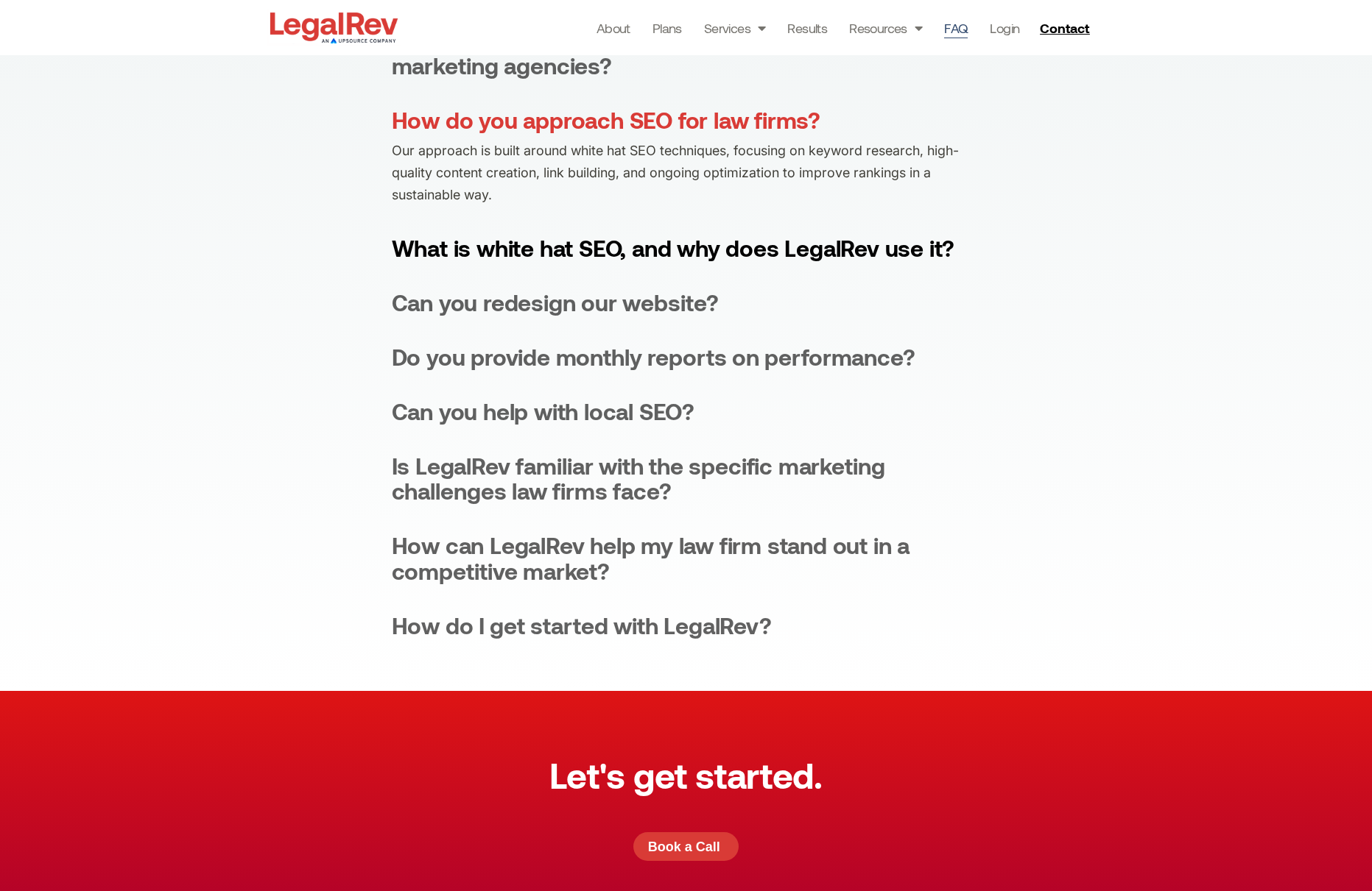
drag, startPoint x: 1018, startPoint y: 253, endPoint x: 394, endPoint y: 248, distance: 624.0
click at [394, 248] on div "What services does LegalRev provide? LegalRev specializes in SEO, website desig…" at bounding box center [686, 251] width 1372 height 880
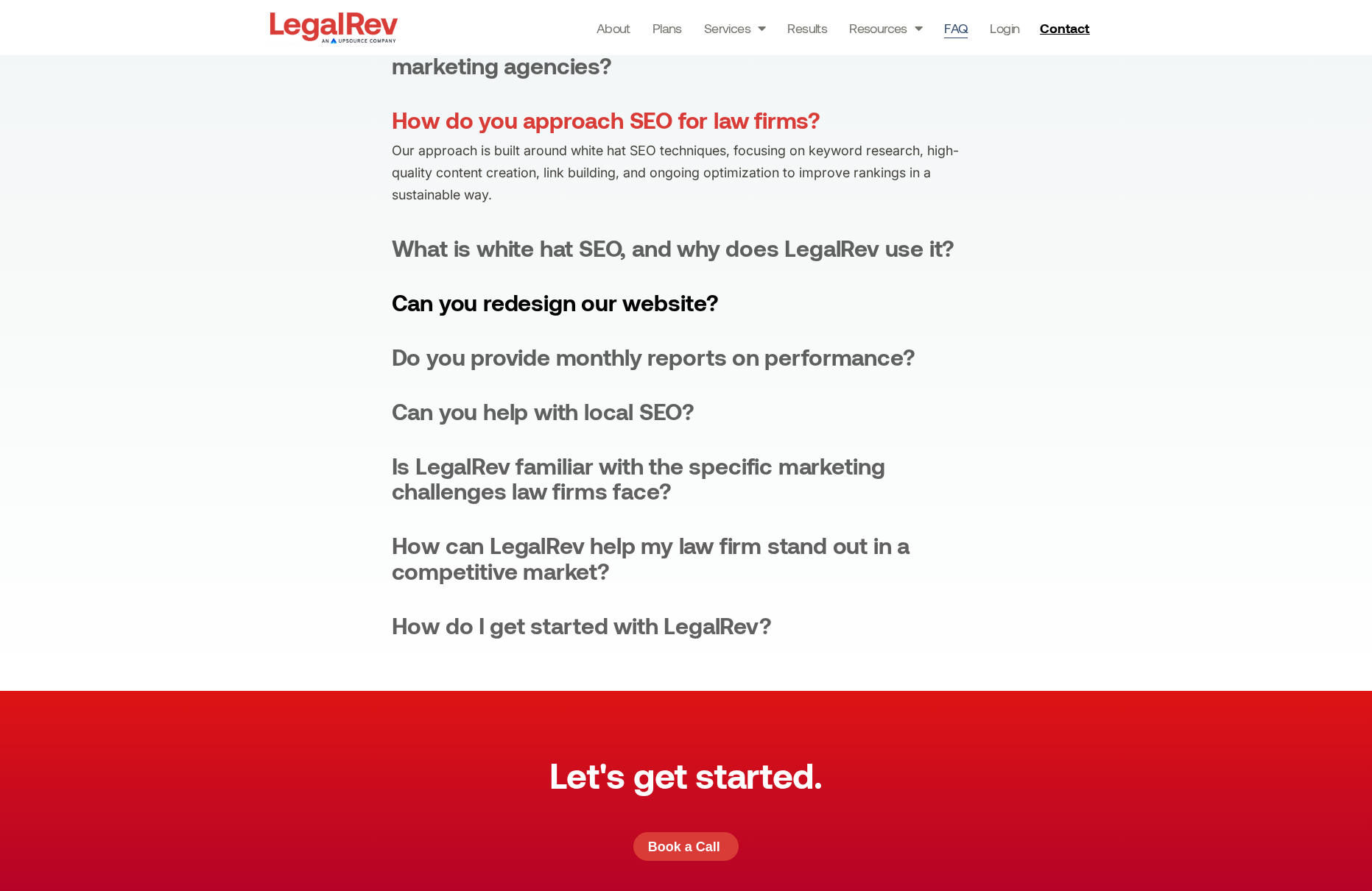
drag, startPoint x: 770, startPoint y: 308, endPoint x: 393, endPoint y: 309, distance: 377.0
click at [393, 309] on summary "Can you redesign our website?" at bounding box center [686, 302] width 589 height 25
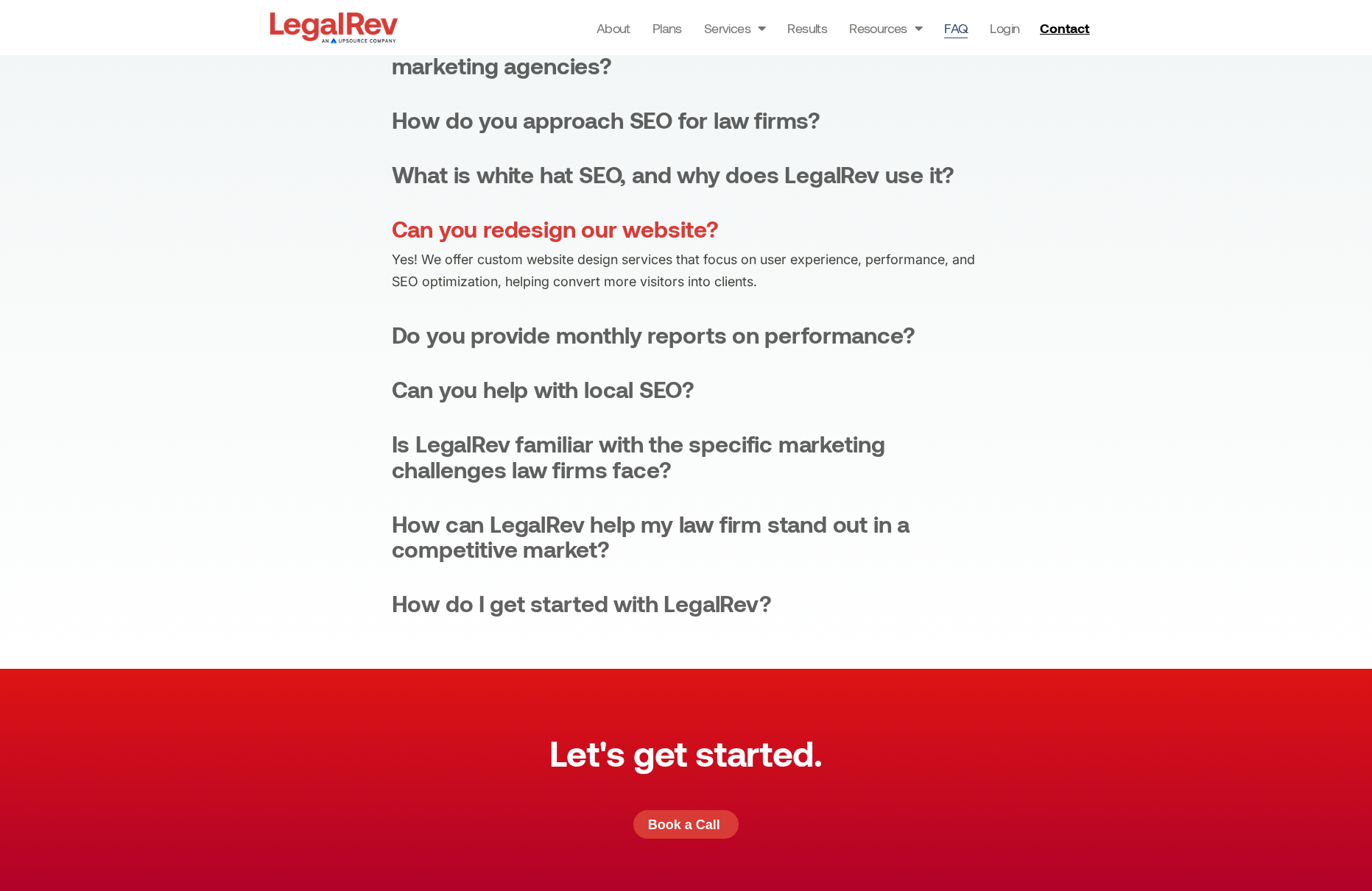
drag, startPoint x: 854, startPoint y: 343, endPoint x: 386, endPoint y: 344, distance: 468.0
click at [386, 344] on div "What services does LegalRev provide? LegalRev specializes in SEO, website desig…" at bounding box center [686, 240] width 1372 height 858
drag, startPoint x: 645, startPoint y: 395, endPoint x: 397, endPoint y: 400, distance: 248.1
click at [397, 400] on summary "Can you help with local SEO?" at bounding box center [686, 389] width 589 height 25
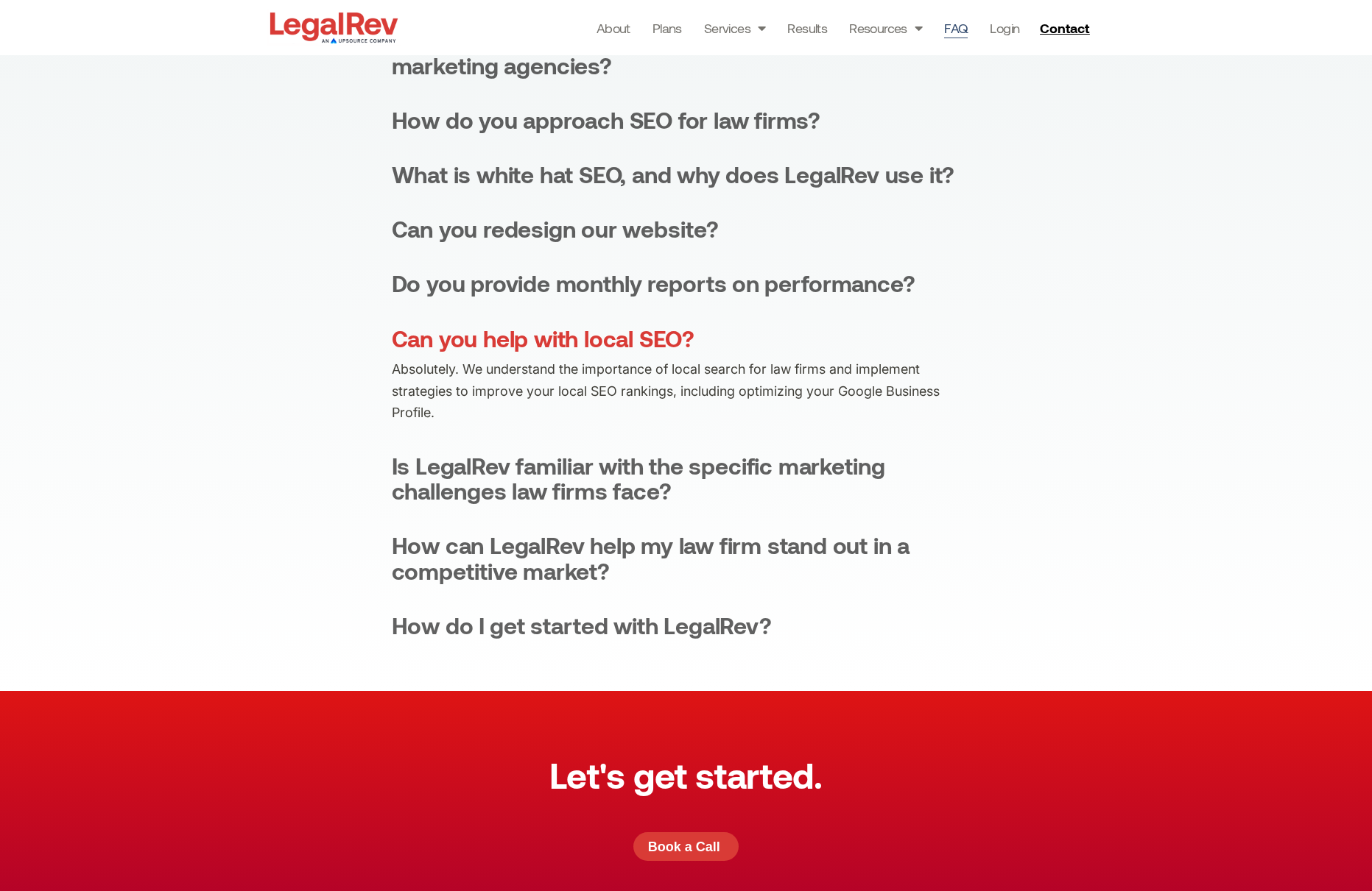
drag, startPoint x: 714, startPoint y: 495, endPoint x: 385, endPoint y: 474, distance: 329.7
click at [385, 474] on div "What services does LegalRev provide? LegalRev specializes in SEO, website desig…" at bounding box center [686, 251] width 1372 height 880
drag, startPoint x: 456, startPoint y: 578, endPoint x: 341, endPoint y: 554, distance: 117.5
click at [341, 554] on div "What services does LegalRev provide? LegalRev specializes in SEO, website desig…" at bounding box center [686, 251] width 1372 height 880
drag, startPoint x: 485, startPoint y: 629, endPoint x: 318, endPoint y: 626, distance: 167.0
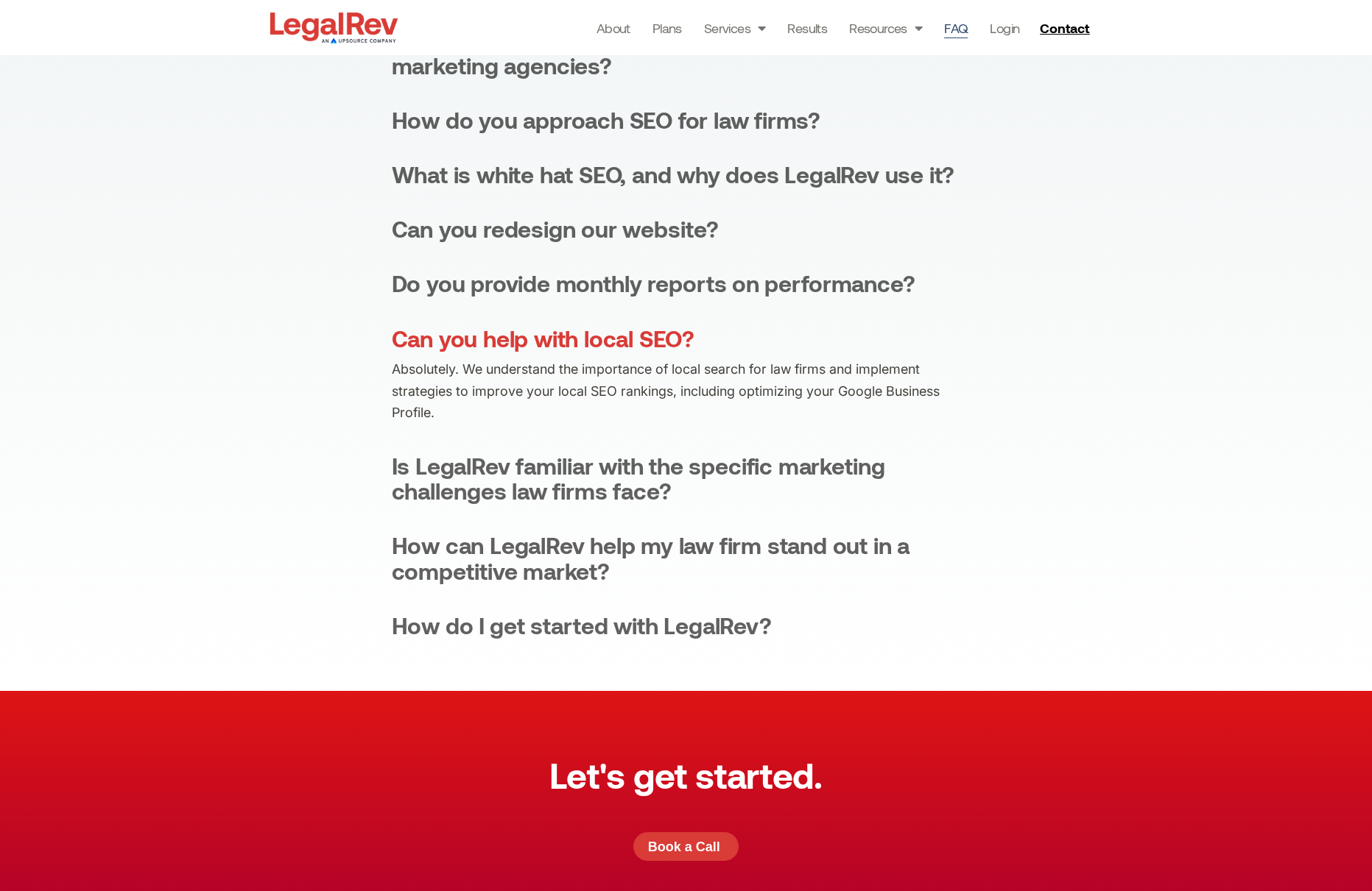
click at [318, 626] on div "What services does LegalRev provide? LegalRev specializes in SEO, website desig…" at bounding box center [686, 251] width 1372 height 880
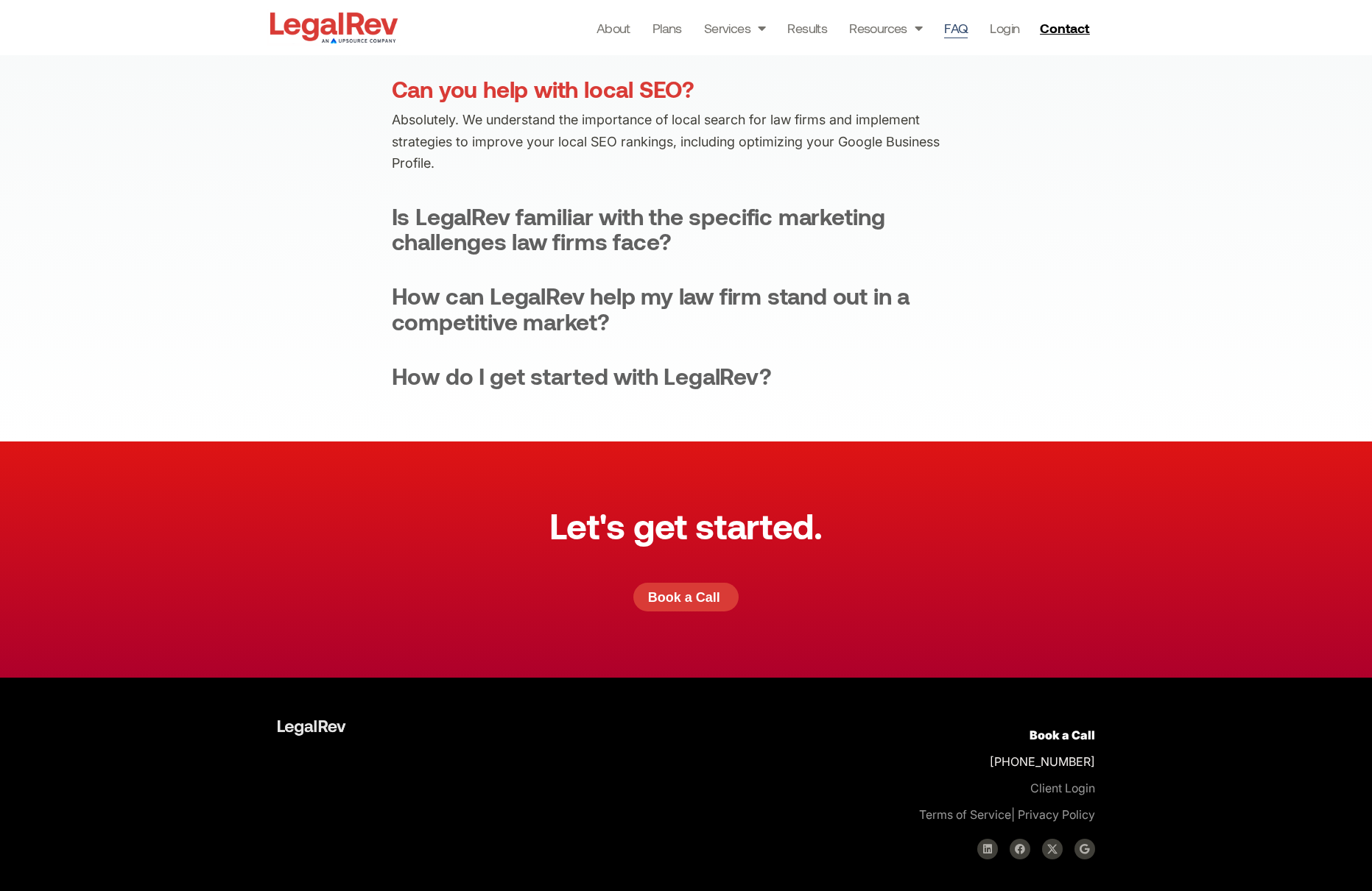
scroll to position [822, 0]
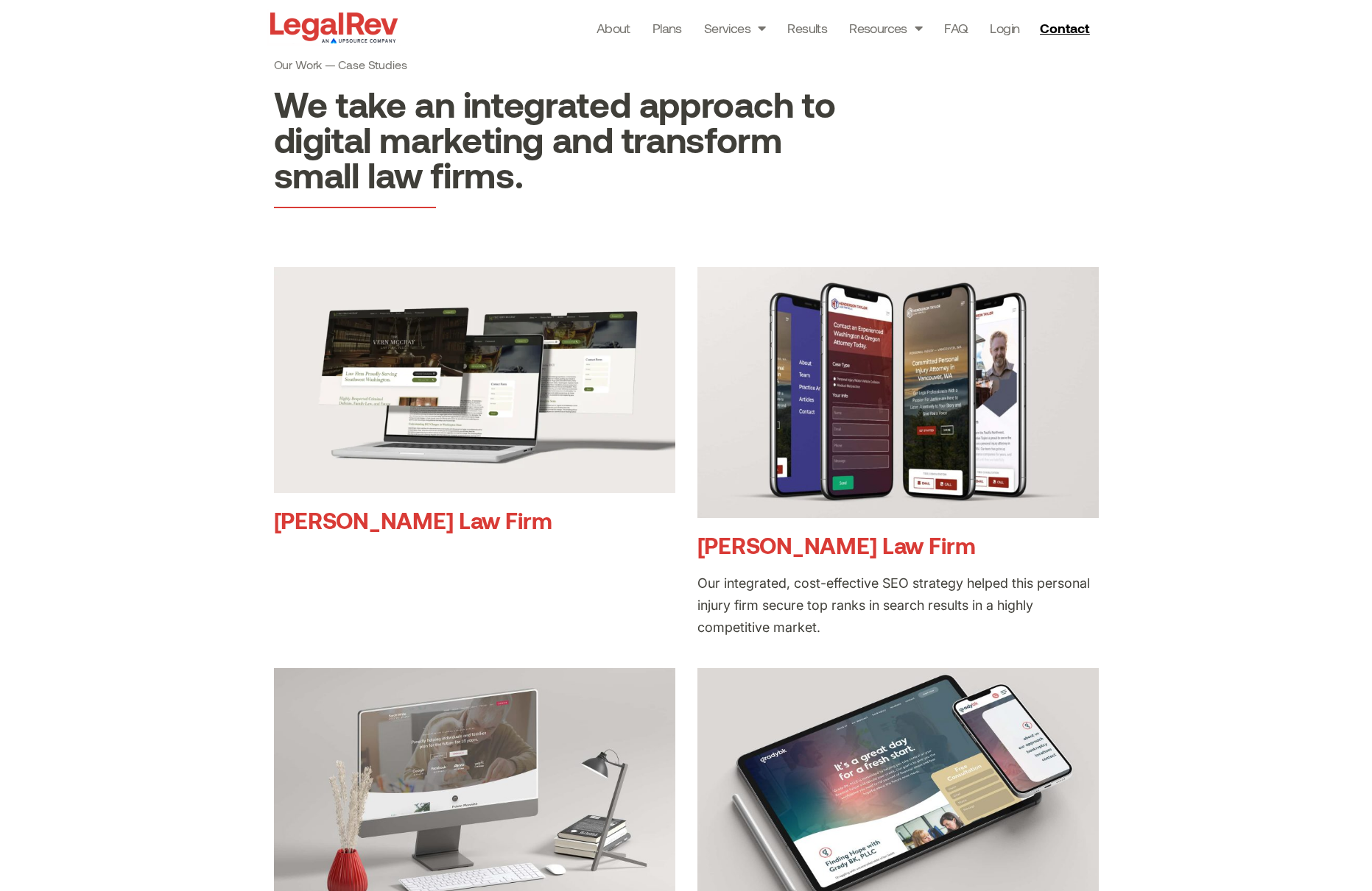
scroll to position [131, 0]
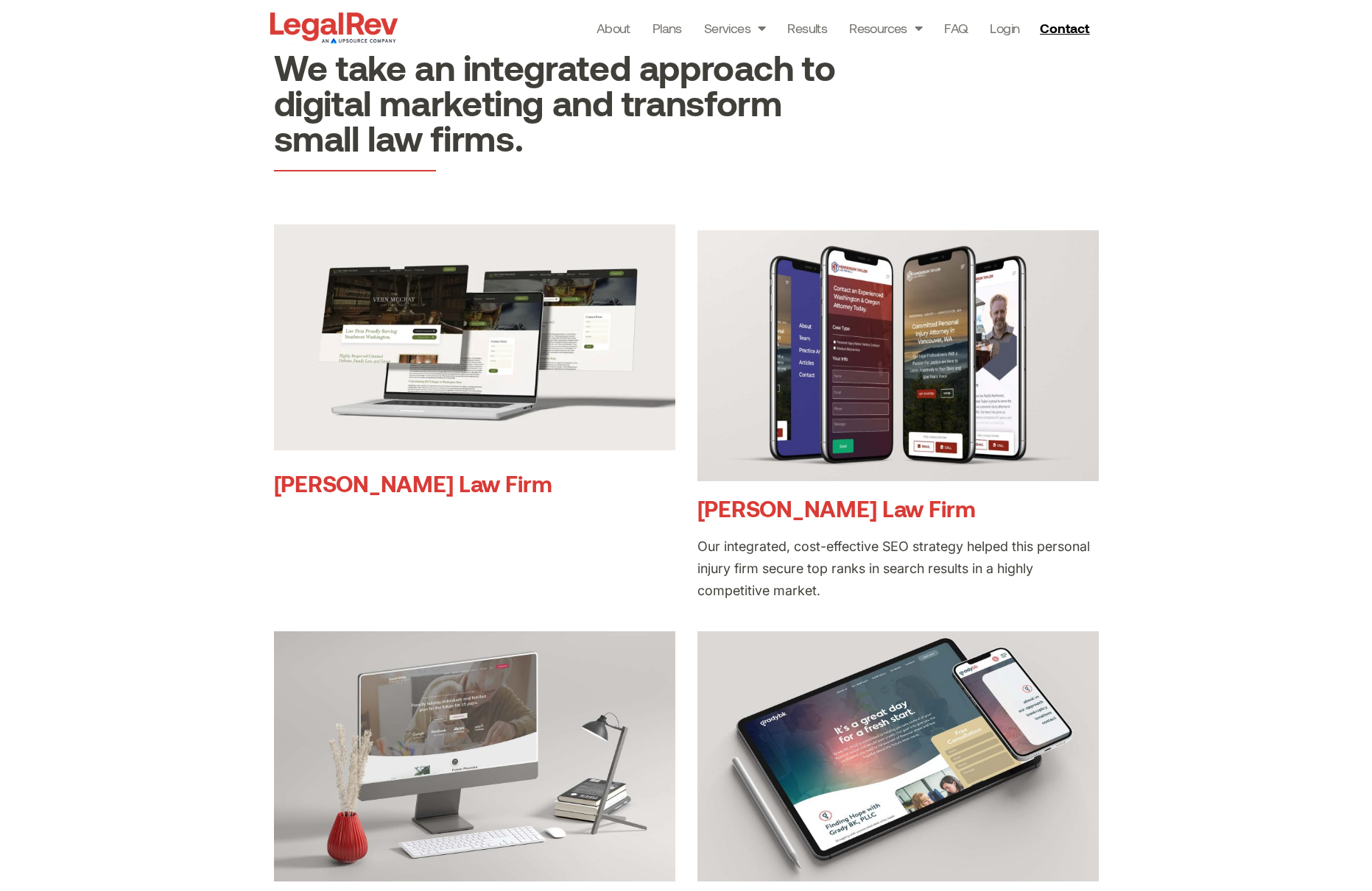
click at [457, 299] on img at bounding box center [474, 337] width 401 height 226
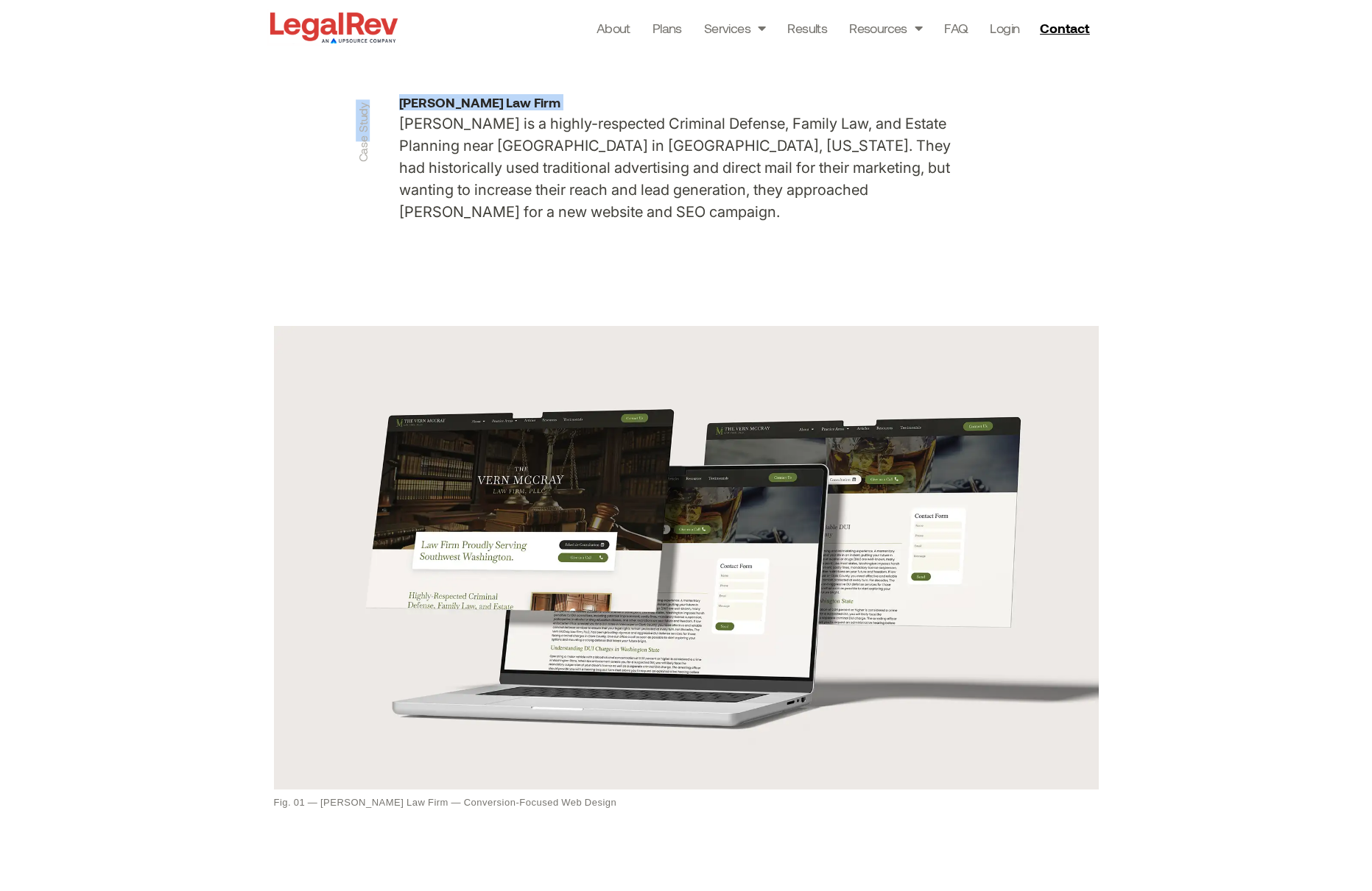
drag, startPoint x: 361, startPoint y: 141, endPoint x: 218, endPoint y: 234, distance: 170.6
click at [374, 117] on section "Case Study [PERSON_NAME] Law Firm [PERSON_NAME] is a highly-respected Criminal …" at bounding box center [686, 159] width 1372 height 318
click at [166, 263] on section "Case Study [PERSON_NAME] Law Firm [PERSON_NAME] is a highly-respected Criminal …" at bounding box center [686, 159] width 1372 height 318
